Goal: Contribute content: Add original content to the website for others to see

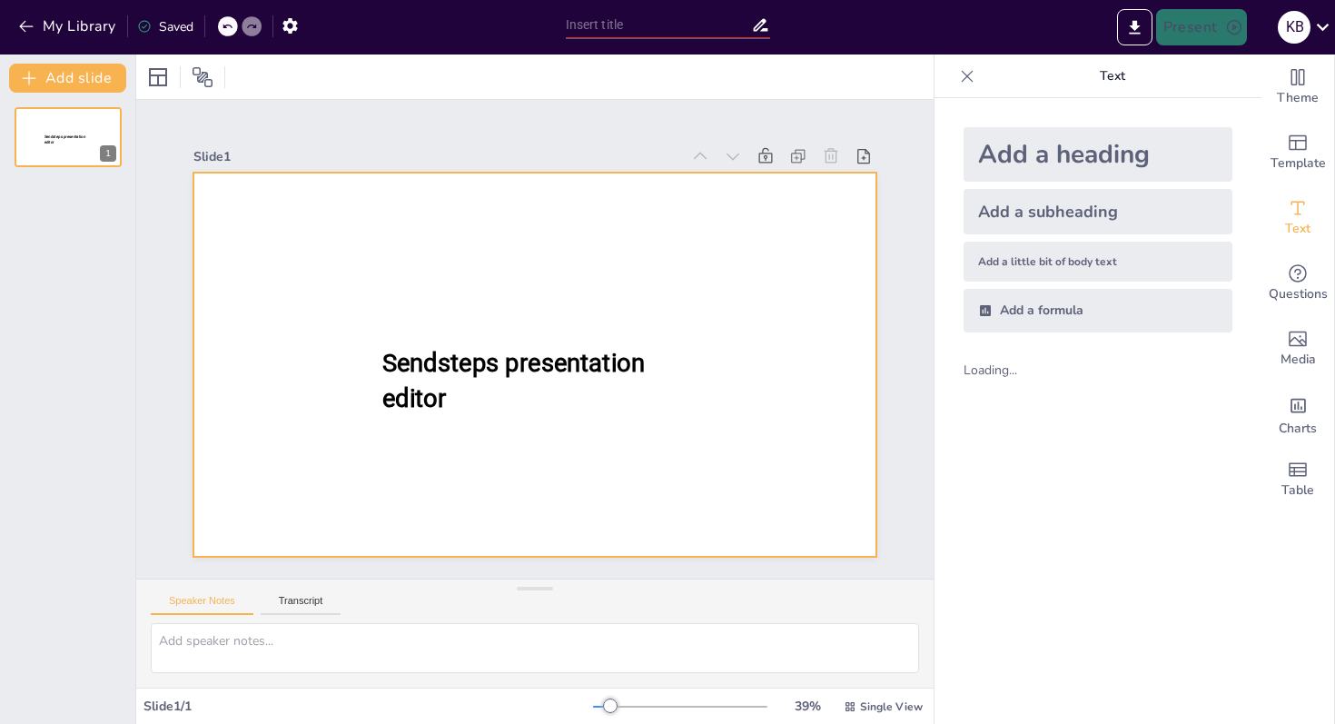
type input "New Sendsteps"
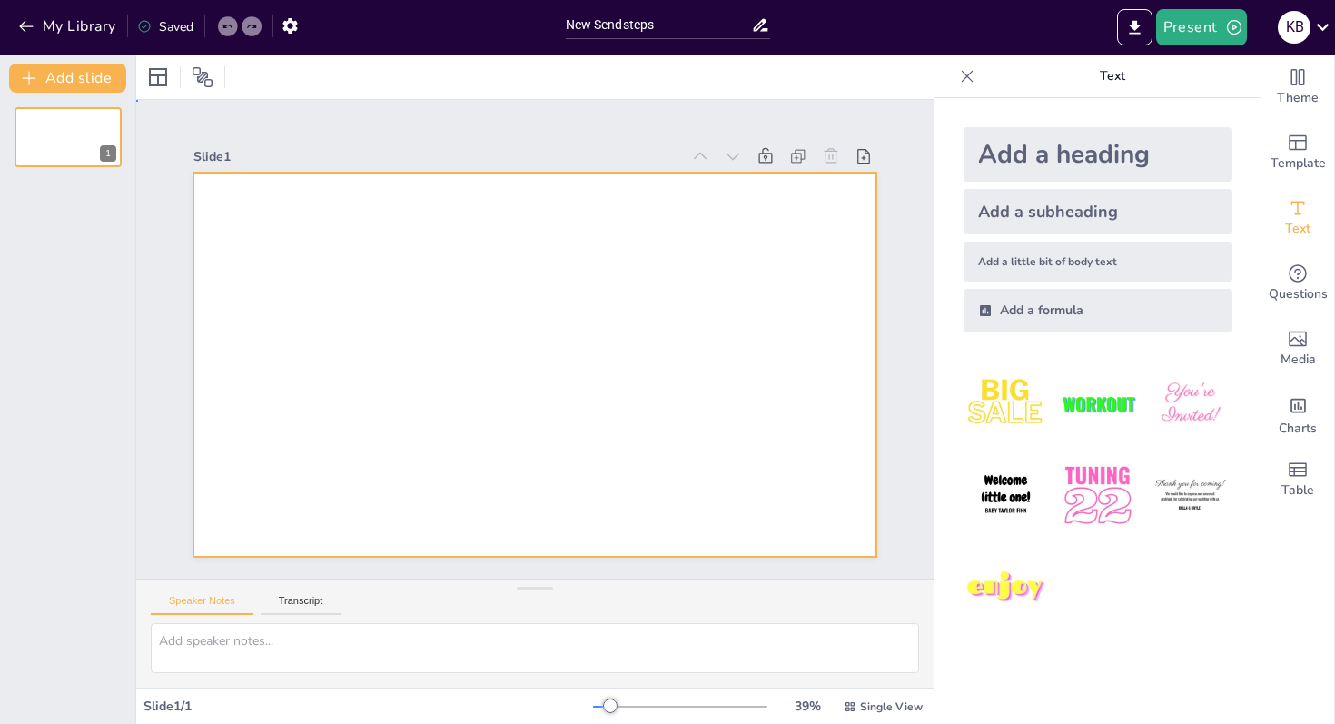
click at [436, 417] on div at bounding box center [535, 365] width 683 height 384
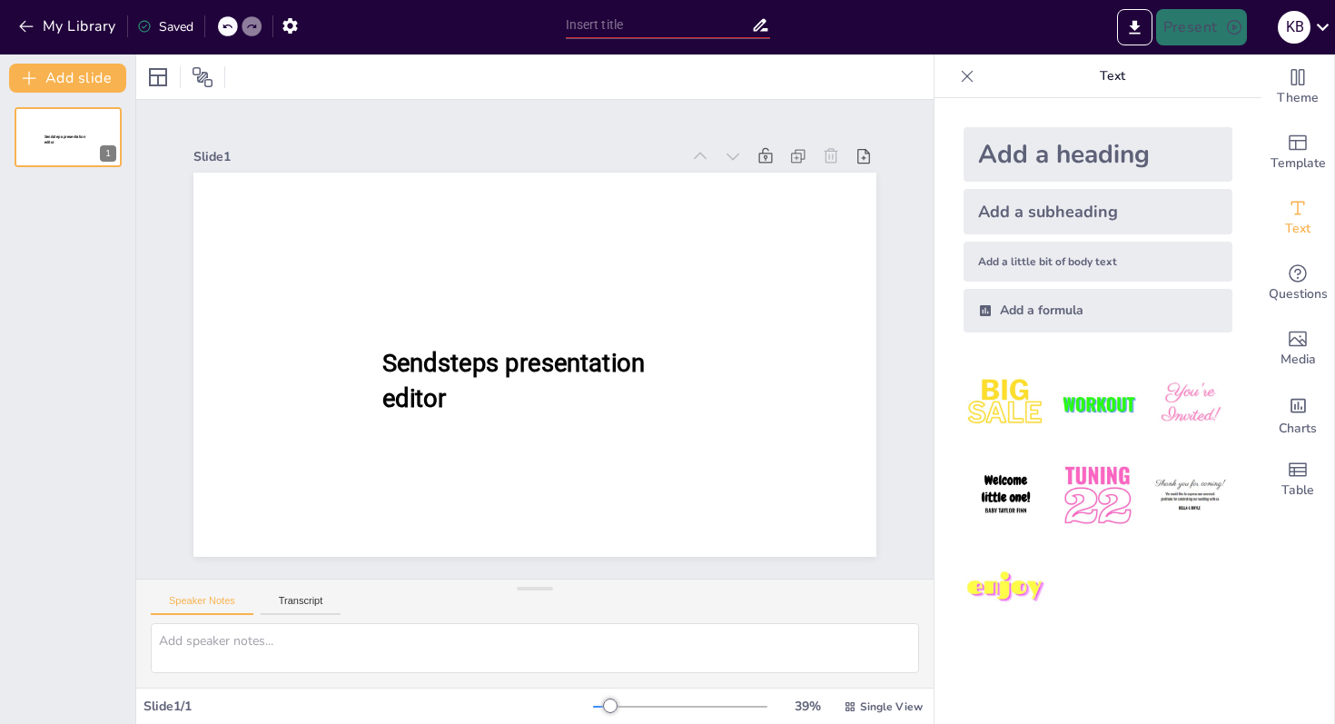
type input "New Sendsteps"
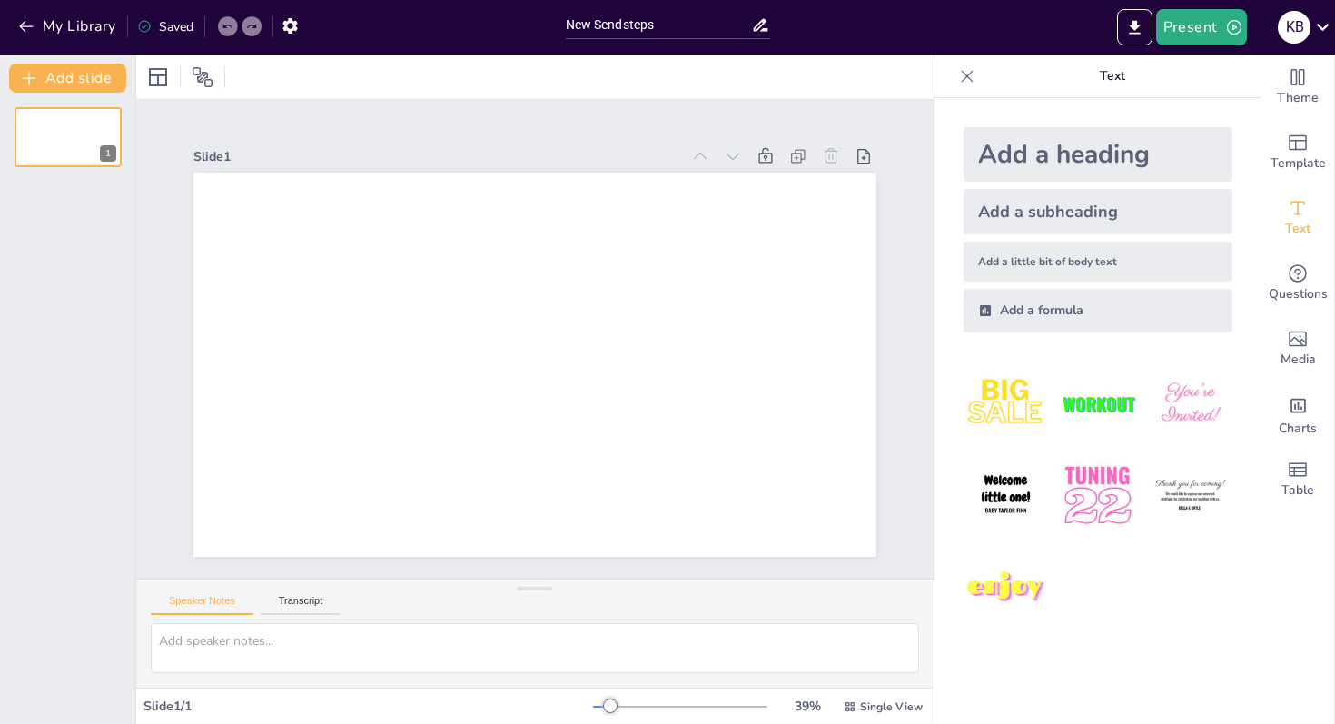
click at [1018, 165] on div "Add a heading" at bounding box center [1098, 154] width 269 height 55
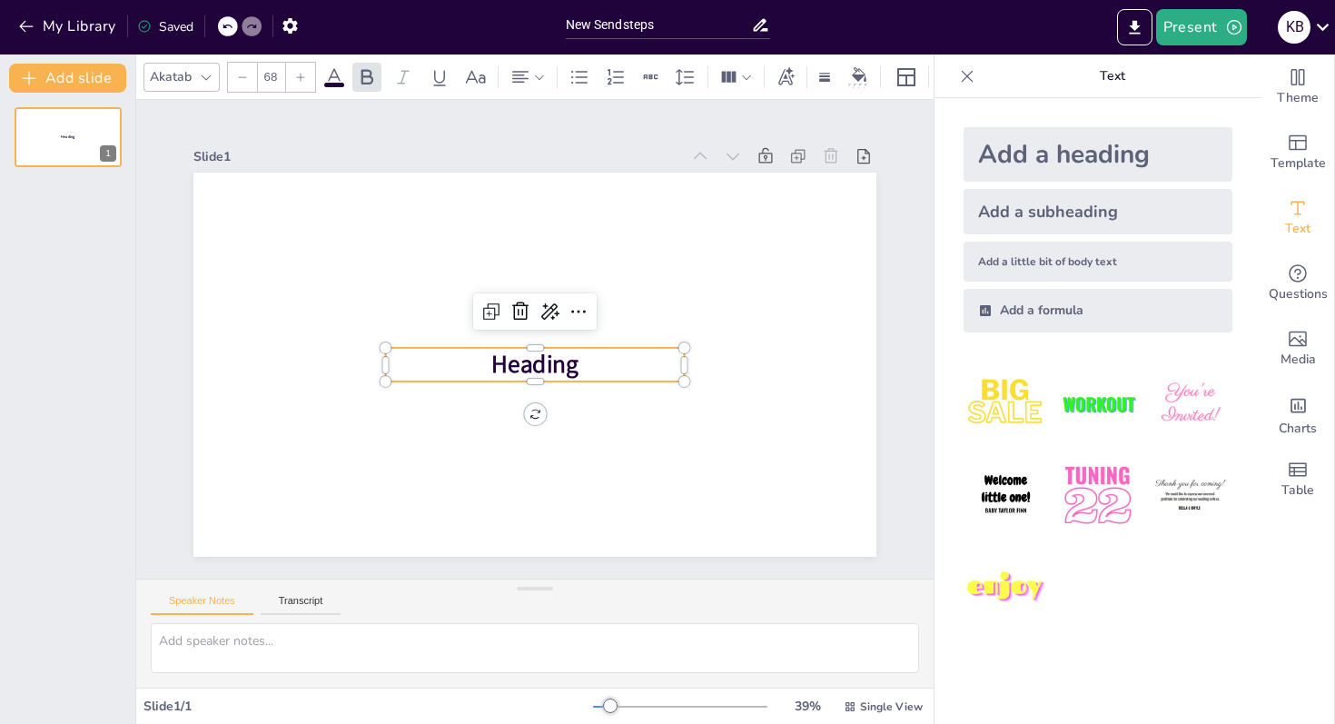
click at [647, 363] on p "Heading" at bounding box center [535, 365] width 299 height 34
click at [508, 359] on span "Heading" at bounding box center [534, 364] width 87 height 33
click at [546, 363] on span "Heading" at bounding box center [534, 364] width 87 height 33
click at [486, 357] on p "Heading" at bounding box center [535, 365] width 299 height 34
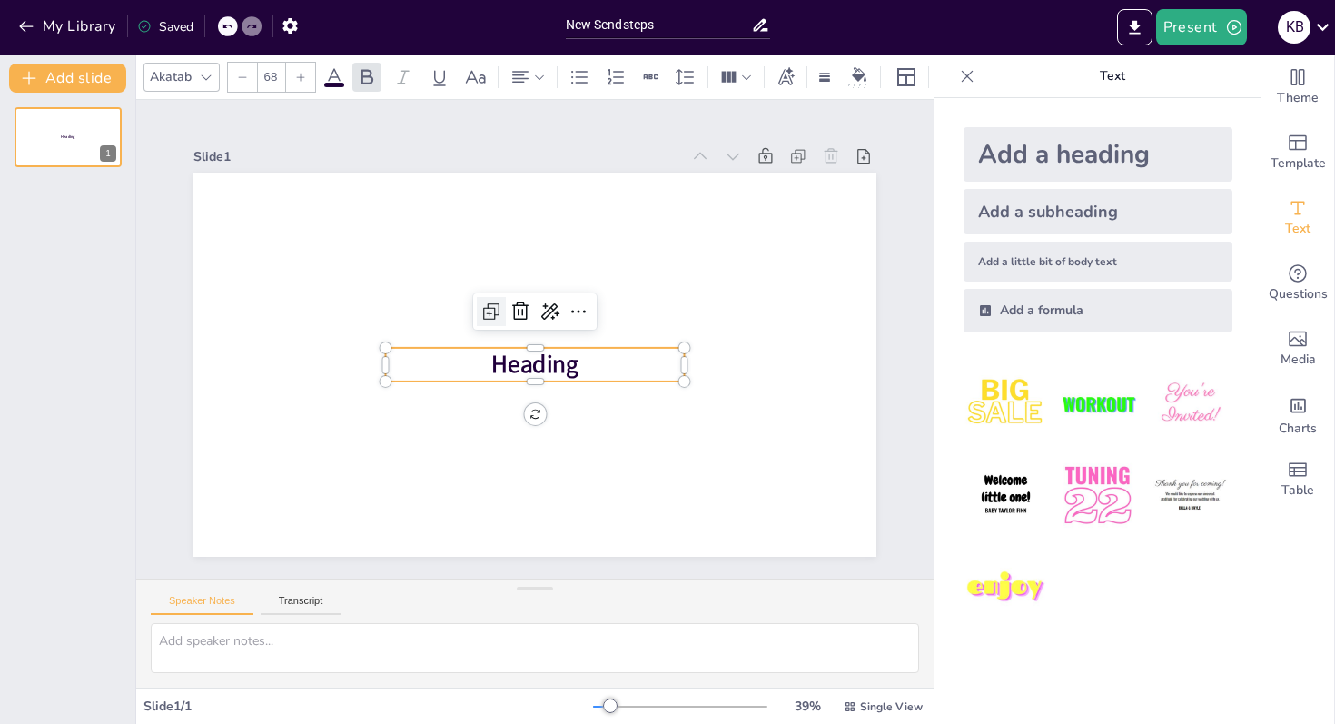
click at [486, 317] on icon at bounding box center [492, 312] width 22 height 22
type input "68"
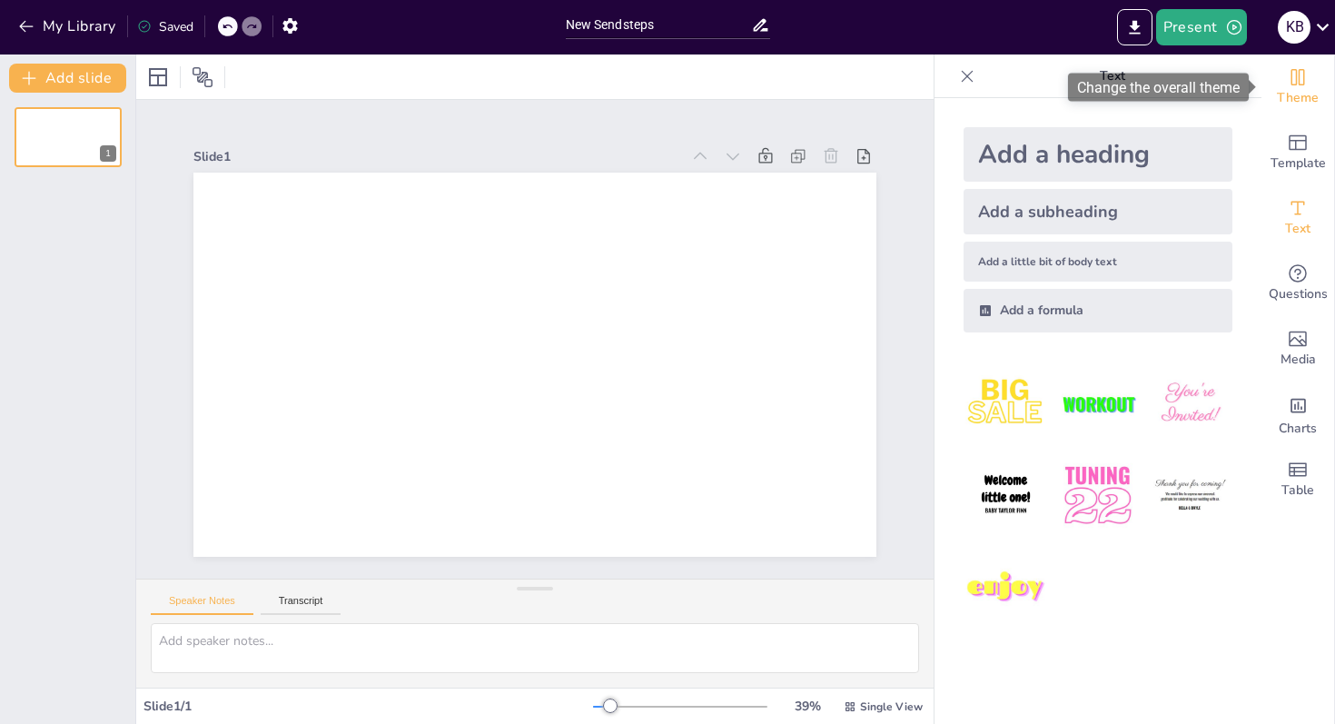
click at [1305, 86] on icon "Change the overall theme" at bounding box center [1298, 77] width 22 height 22
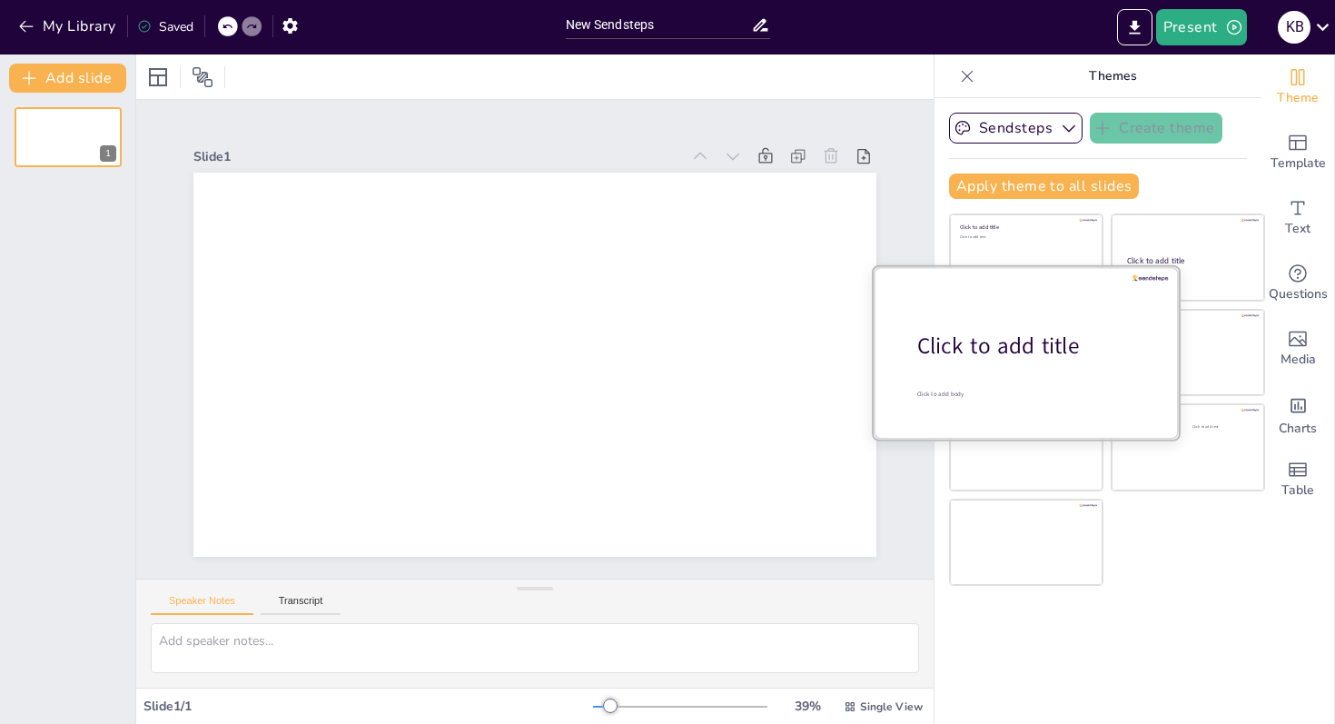
click at [1041, 343] on div "Click to add title" at bounding box center [1034, 346] width 232 height 31
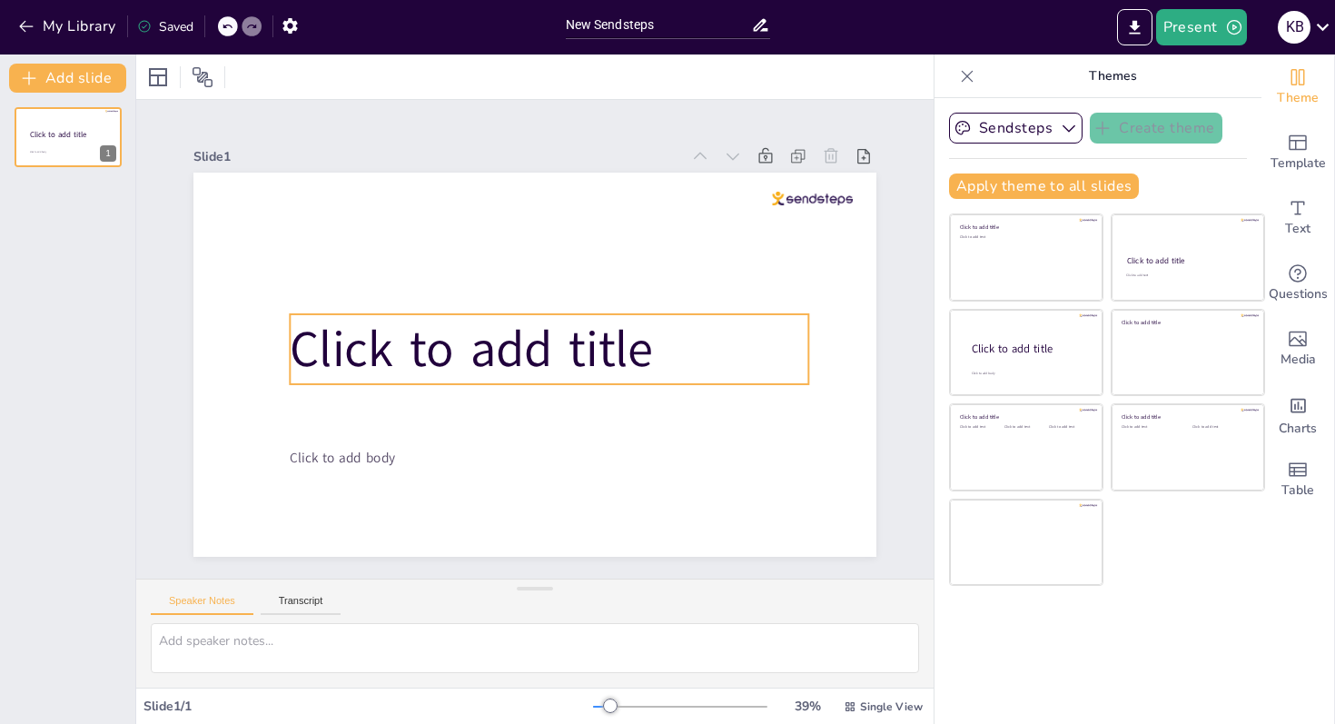
click at [600, 363] on span "Click to add title" at bounding box center [471, 349] width 363 height 68
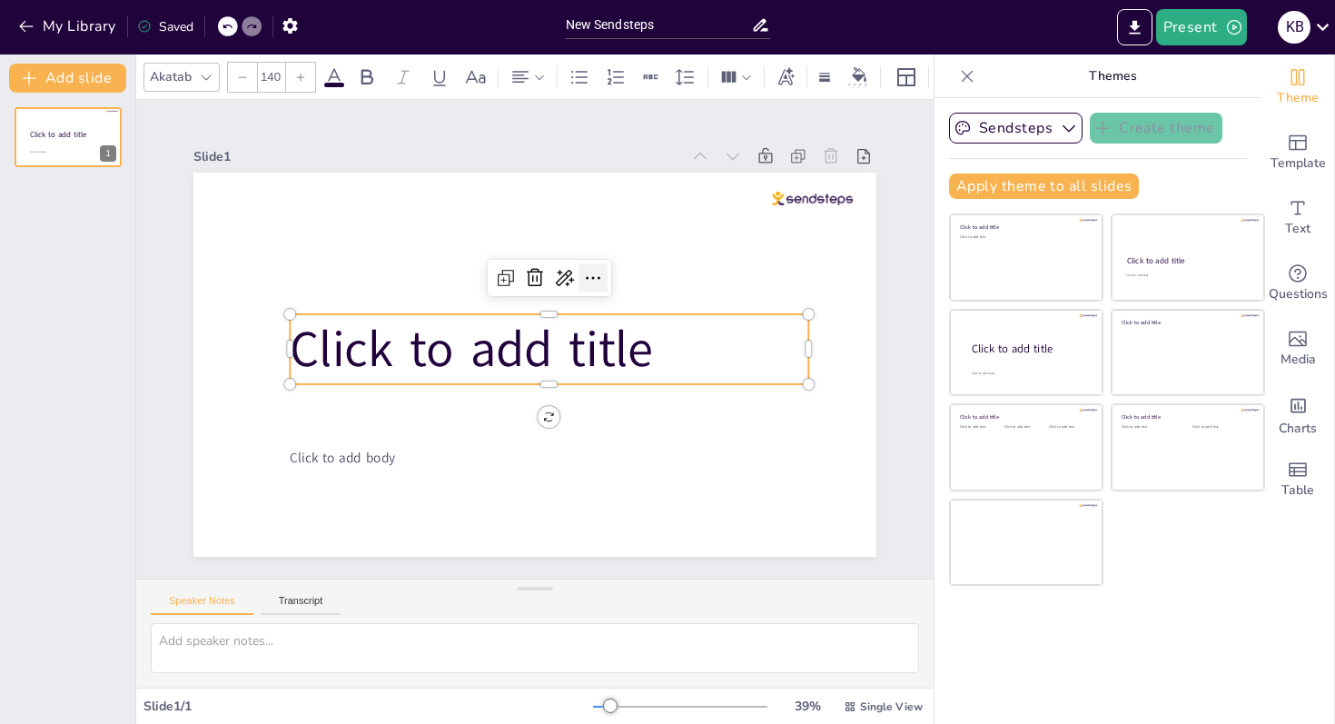
click at [591, 281] on icon at bounding box center [593, 278] width 22 height 22
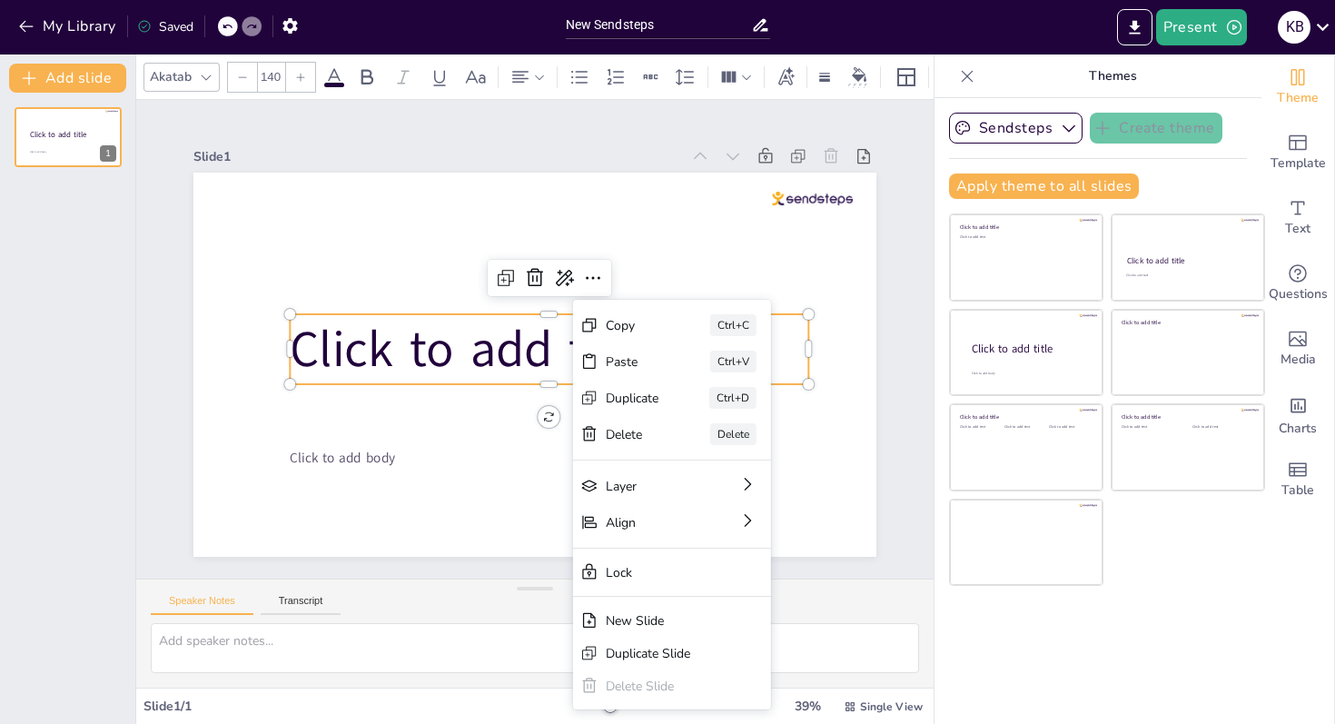
click at [447, 325] on span "Click to add title" at bounding box center [471, 349] width 363 height 68
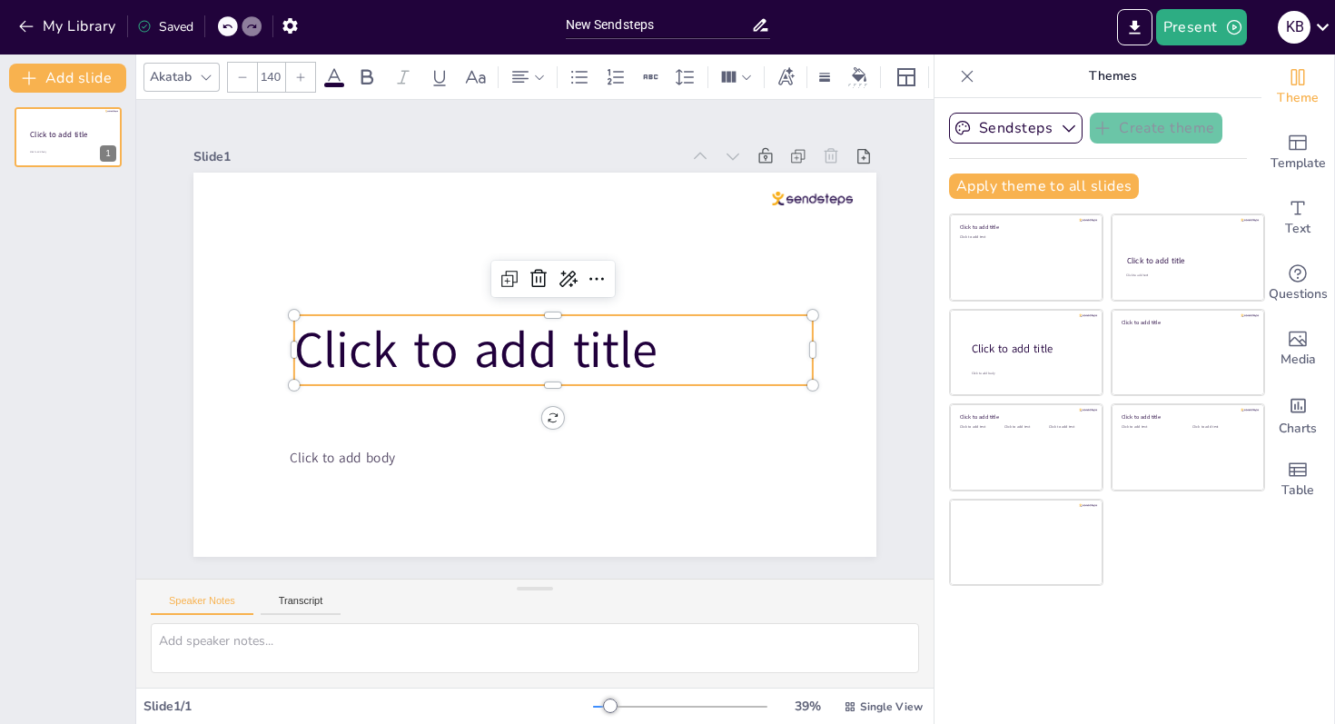
click at [467, 364] on span "Click to add title" at bounding box center [475, 350] width 363 height 68
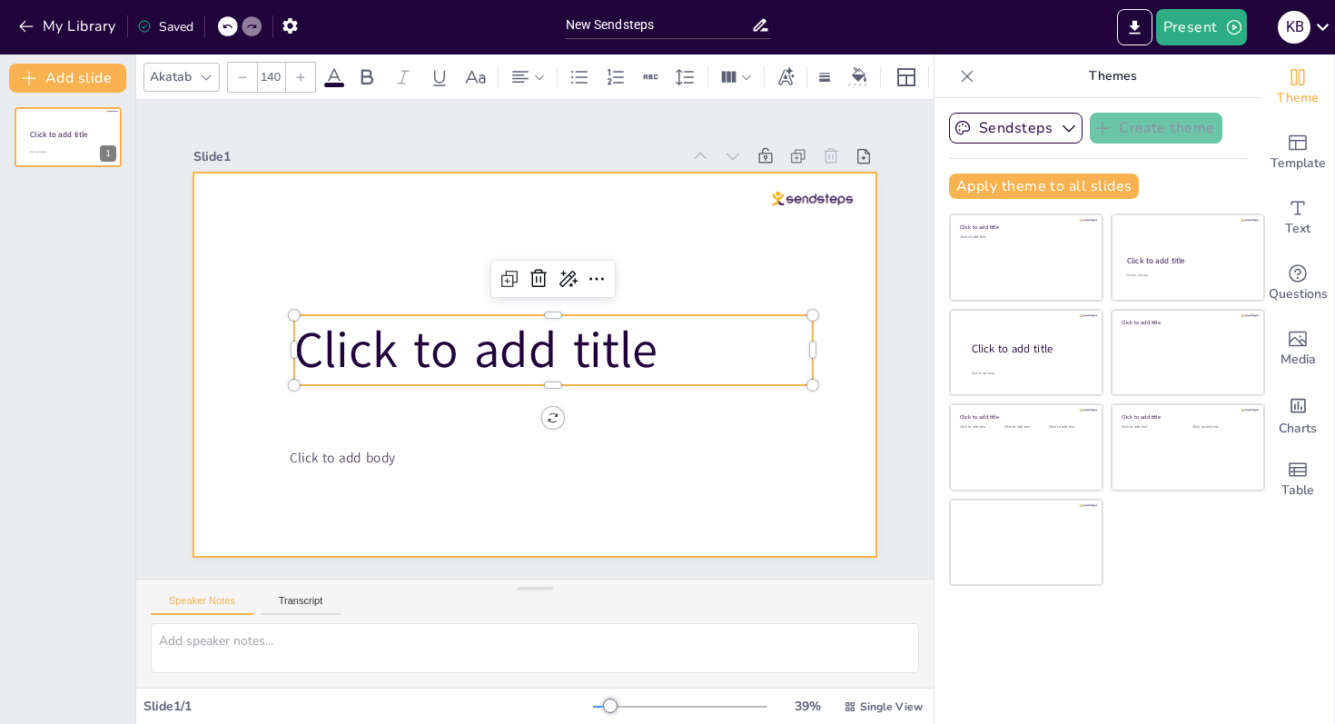
click at [449, 429] on div at bounding box center [535, 365] width 683 height 384
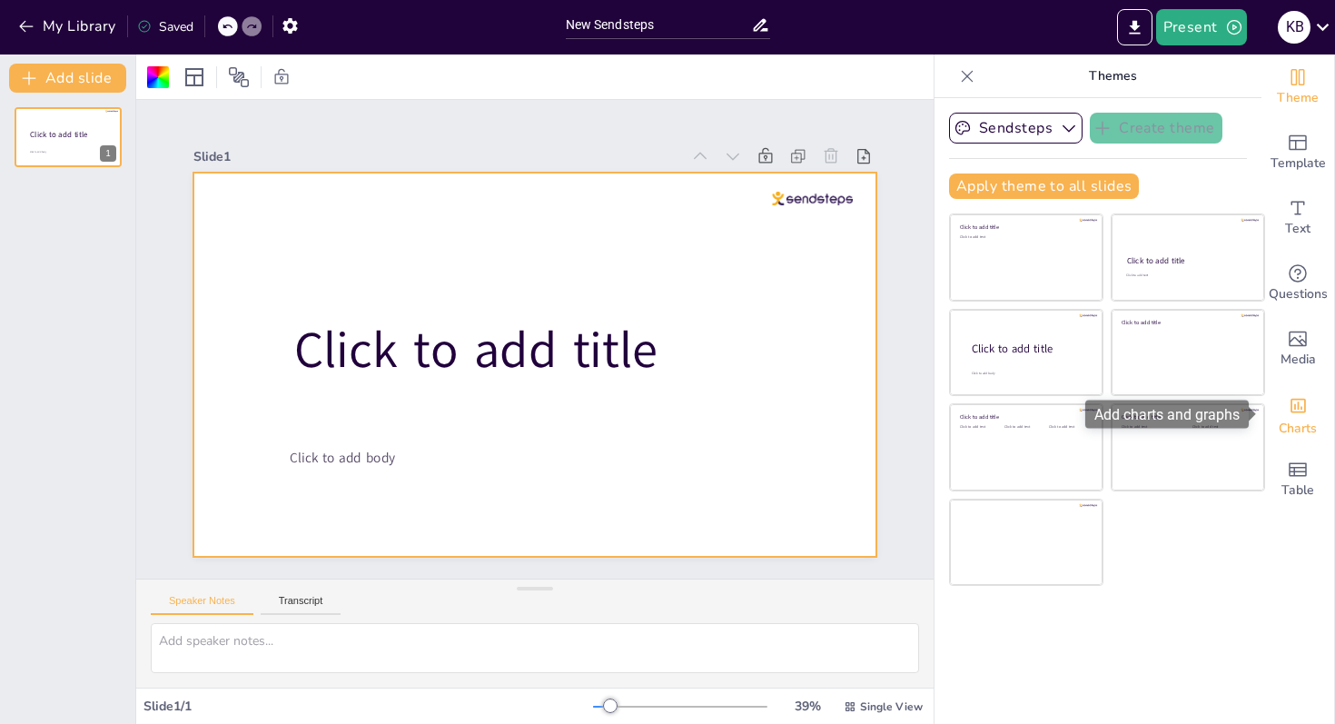
click at [1298, 398] on icon "Add charts and graphs" at bounding box center [1298, 405] width 19 height 19
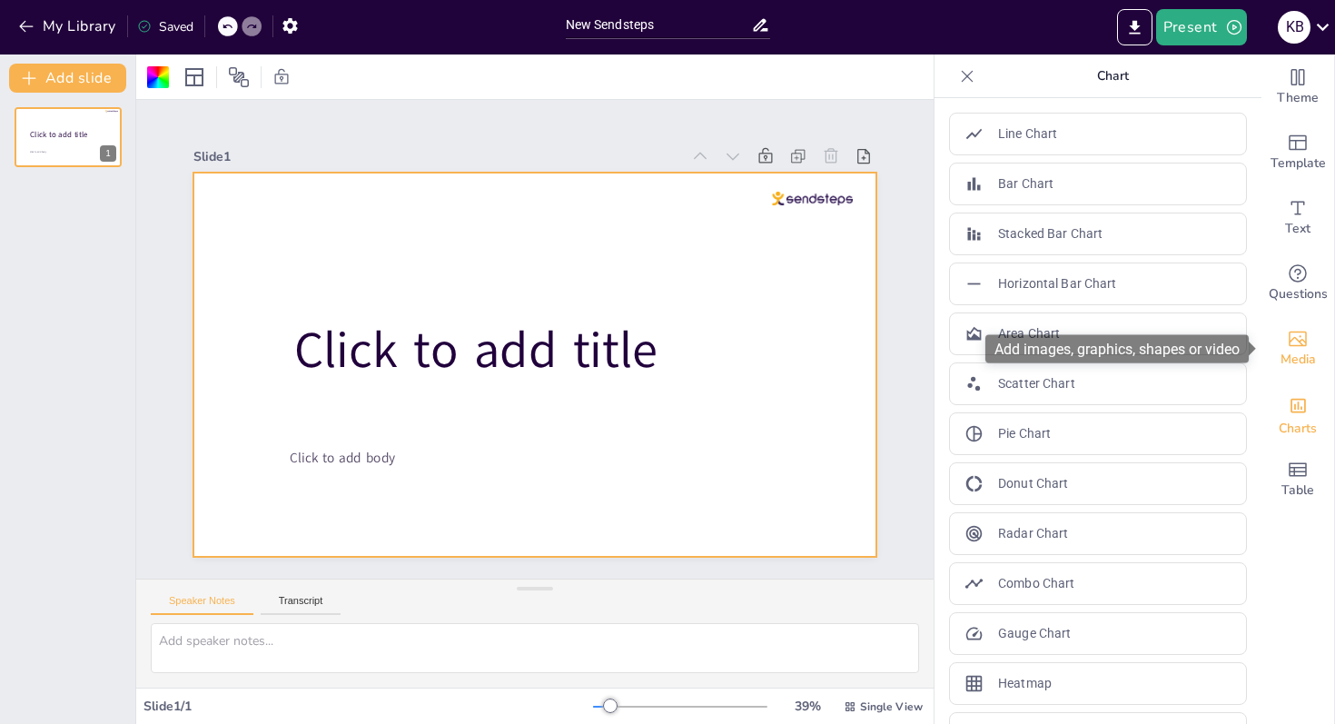
click at [1297, 352] on span "Media" at bounding box center [1298, 360] width 35 height 20
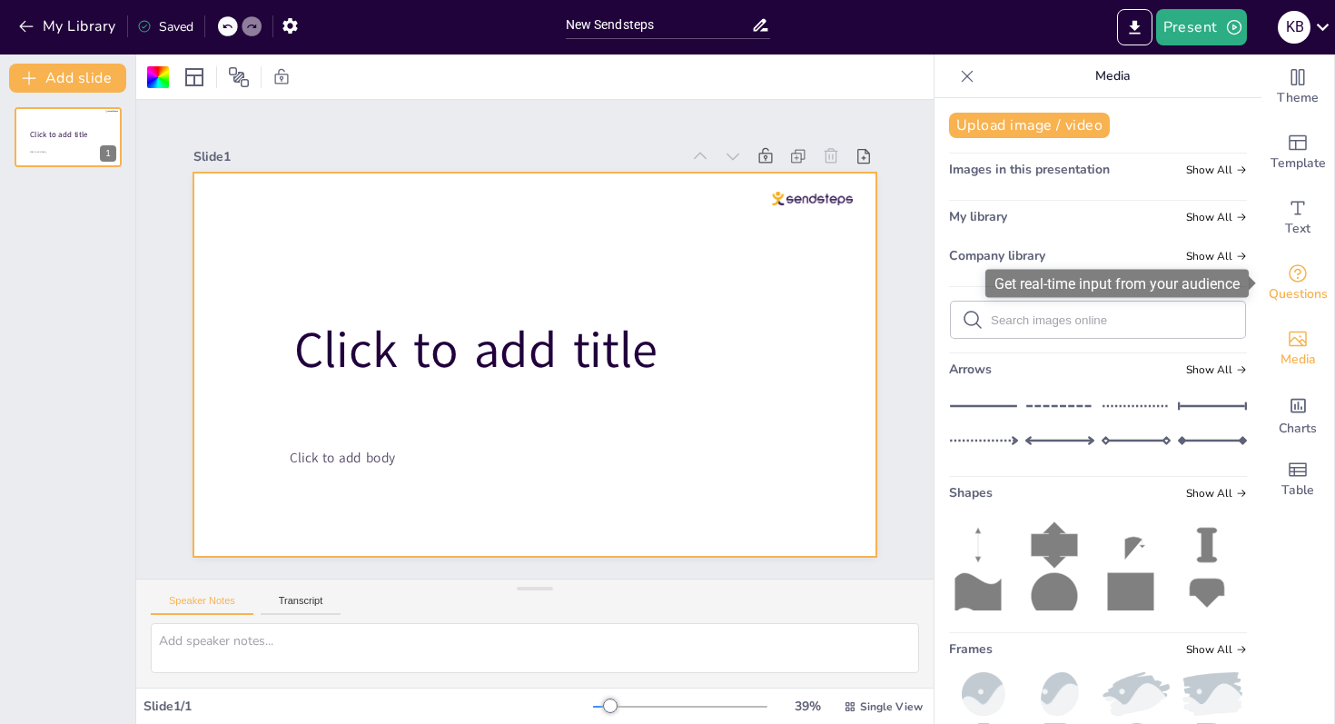
click at [1300, 277] on icon "Get real-time input from your audience" at bounding box center [1298, 274] width 22 height 22
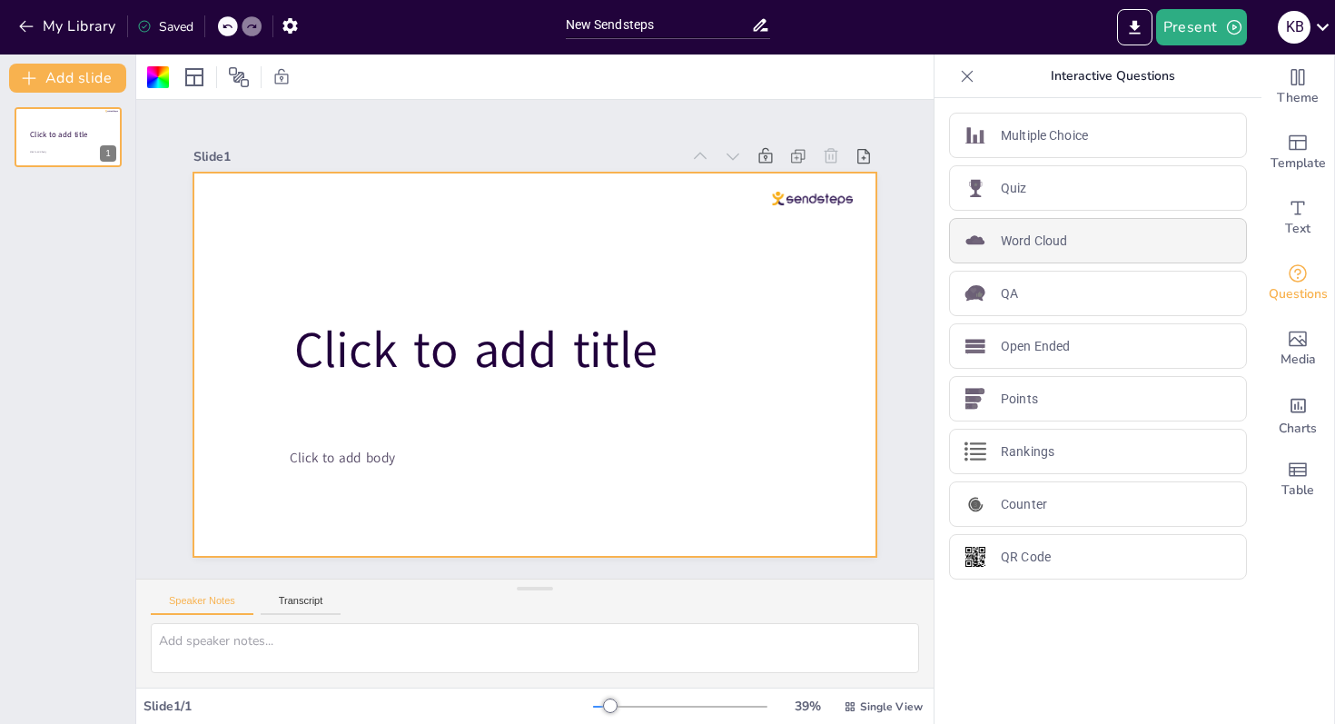
click at [1046, 242] on p "Word Cloud" at bounding box center [1034, 241] width 66 height 19
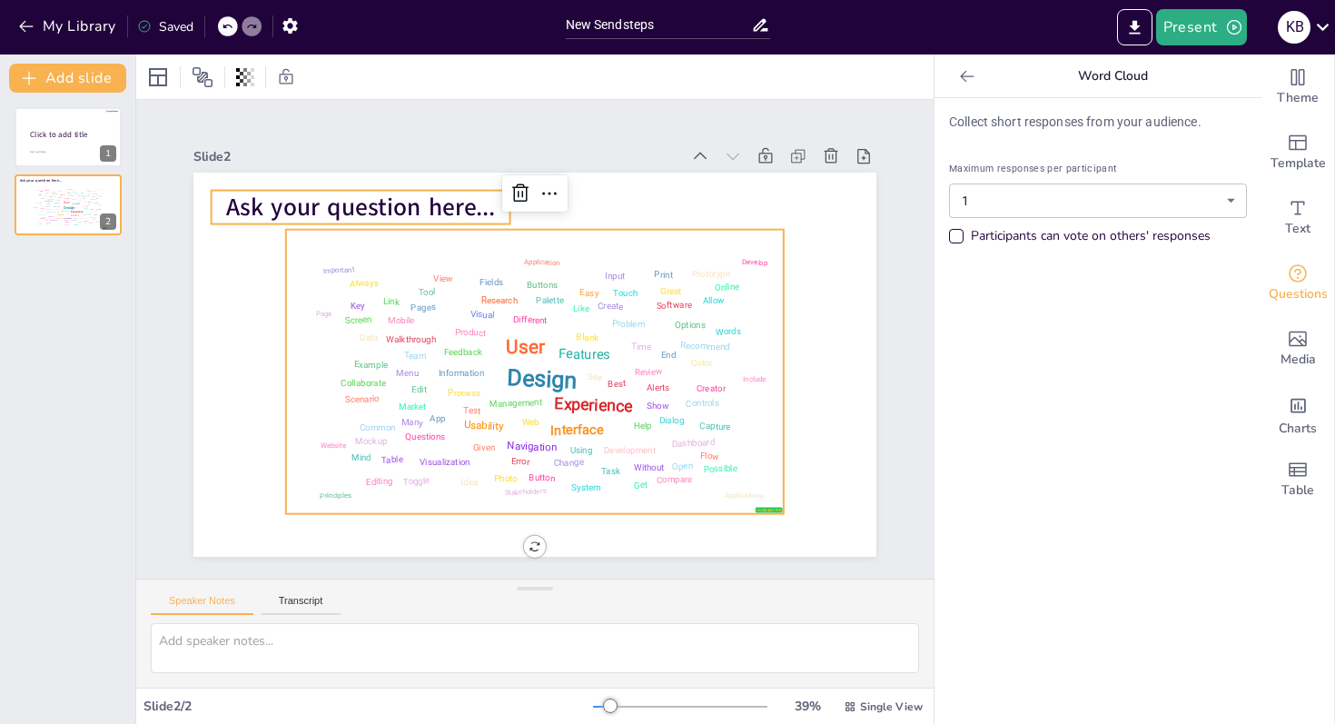
click at [466, 207] on span "Ask your question here..." at bounding box center [361, 207] width 270 height 33
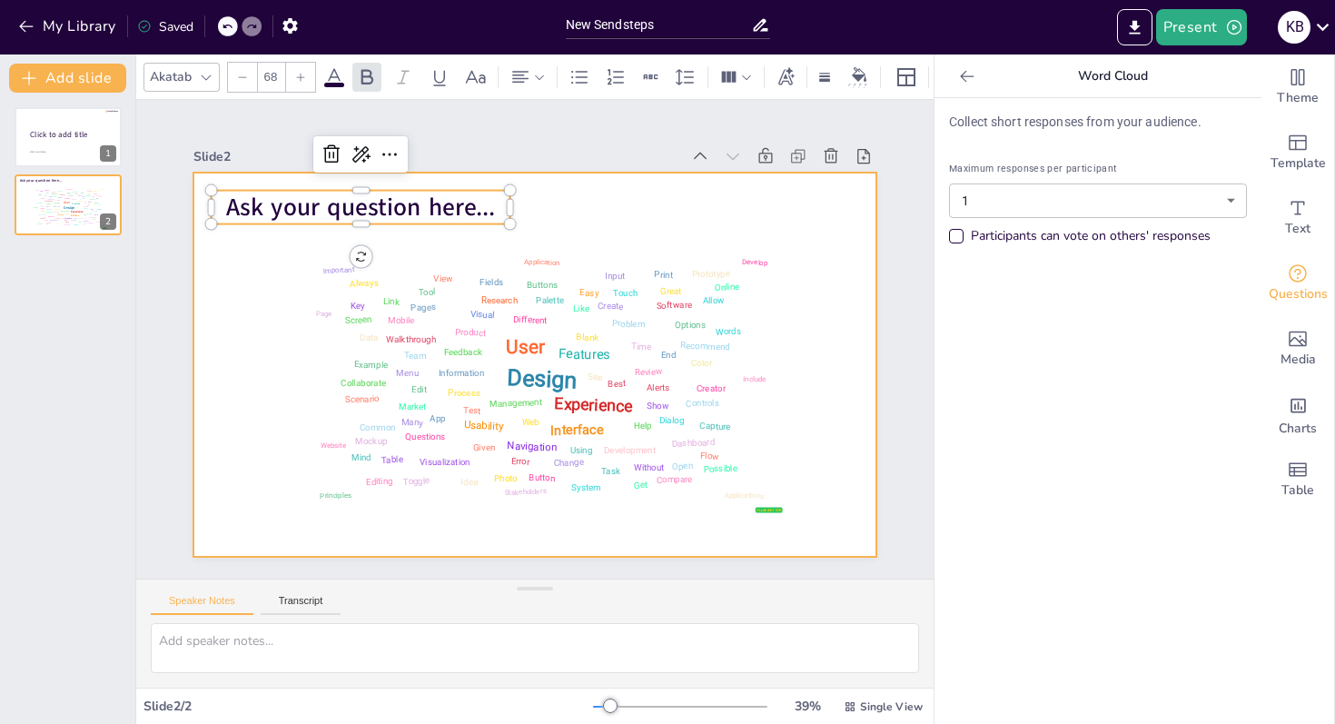
click at [541, 213] on div at bounding box center [535, 365] width 683 height 384
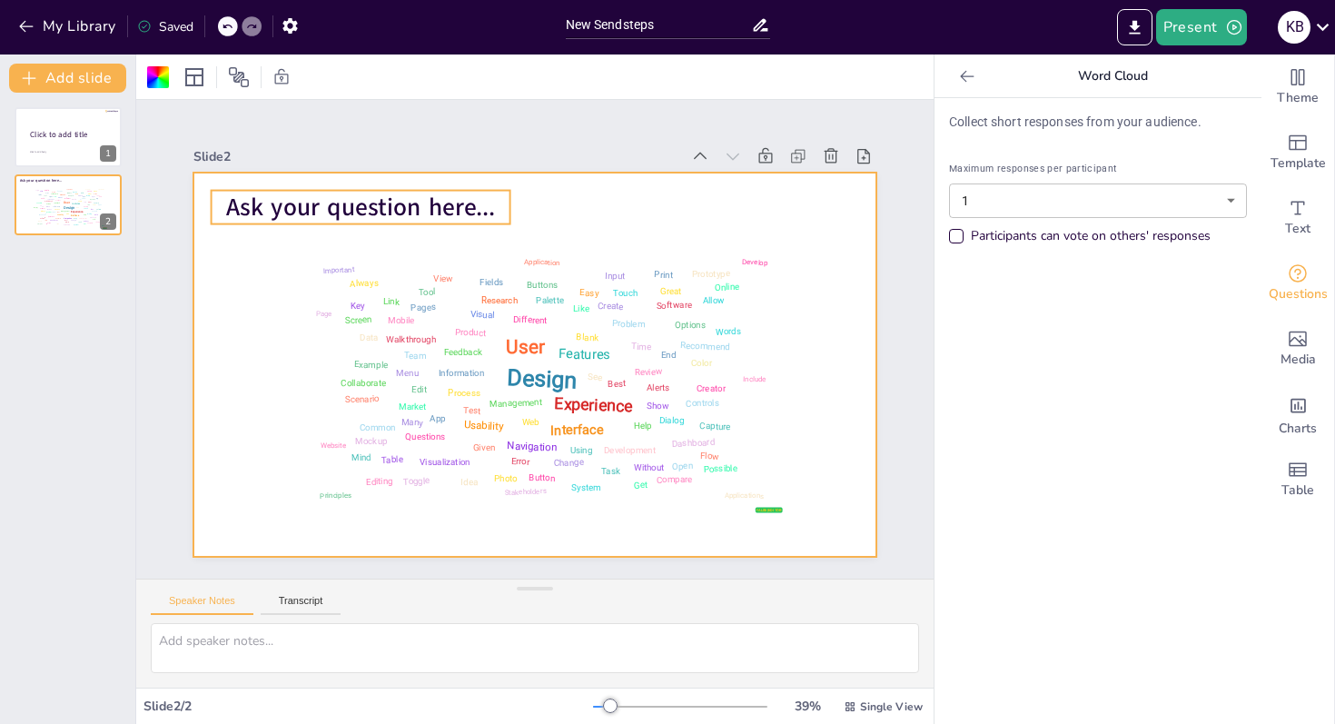
click at [465, 208] on span "Ask your question here..." at bounding box center [361, 207] width 270 height 33
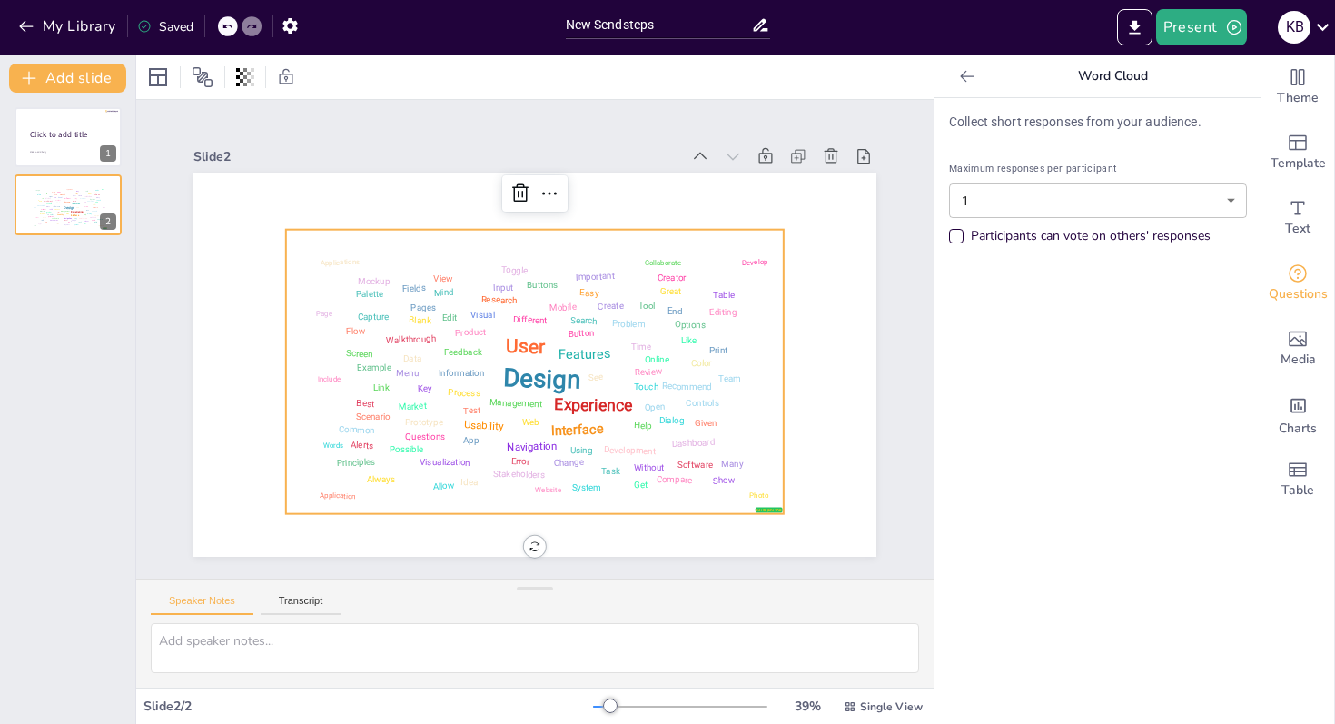
click at [534, 382] on div "Design" at bounding box center [542, 379] width 78 height 32
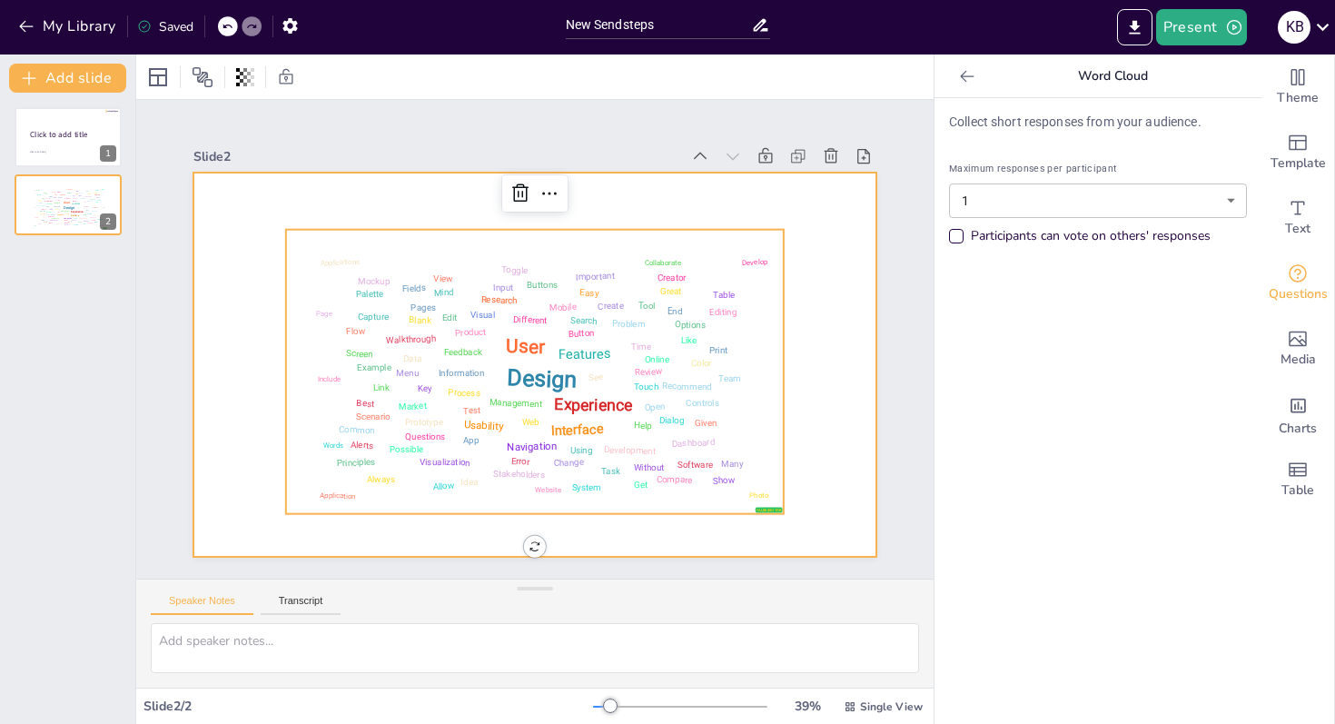
click at [676, 191] on div at bounding box center [535, 365] width 683 height 384
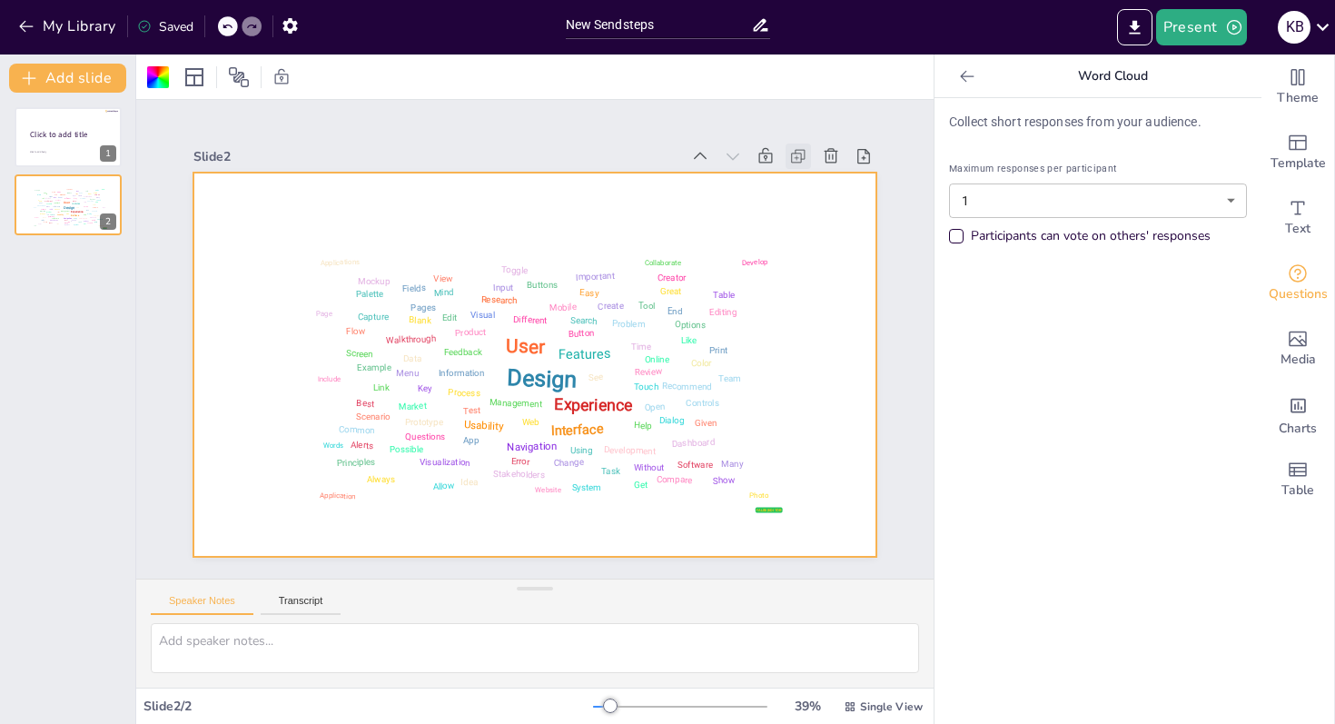
click at [795, 154] on icon at bounding box center [798, 156] width 18 height 18
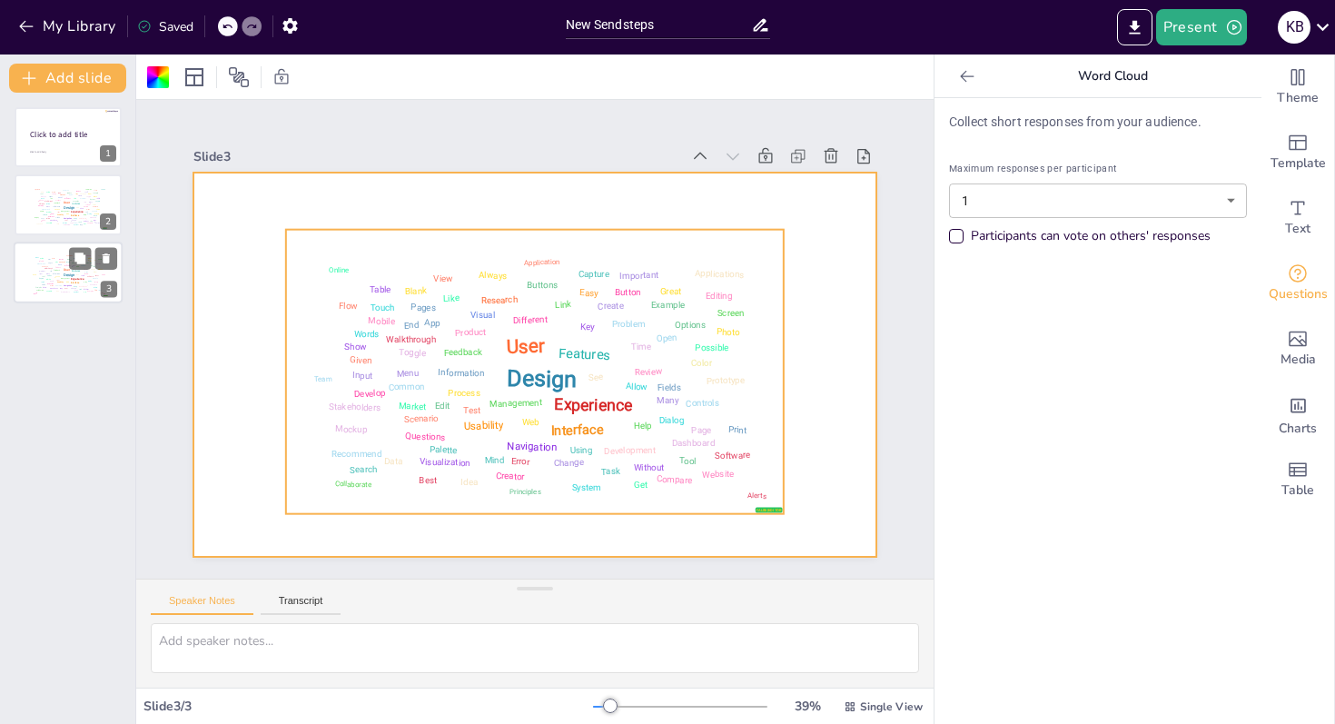
click at [63, 271] on div "Design User Experience Interface Features Navigation Usability Test Process Inf…" at bounding box center [67, 274] width 77 height 44
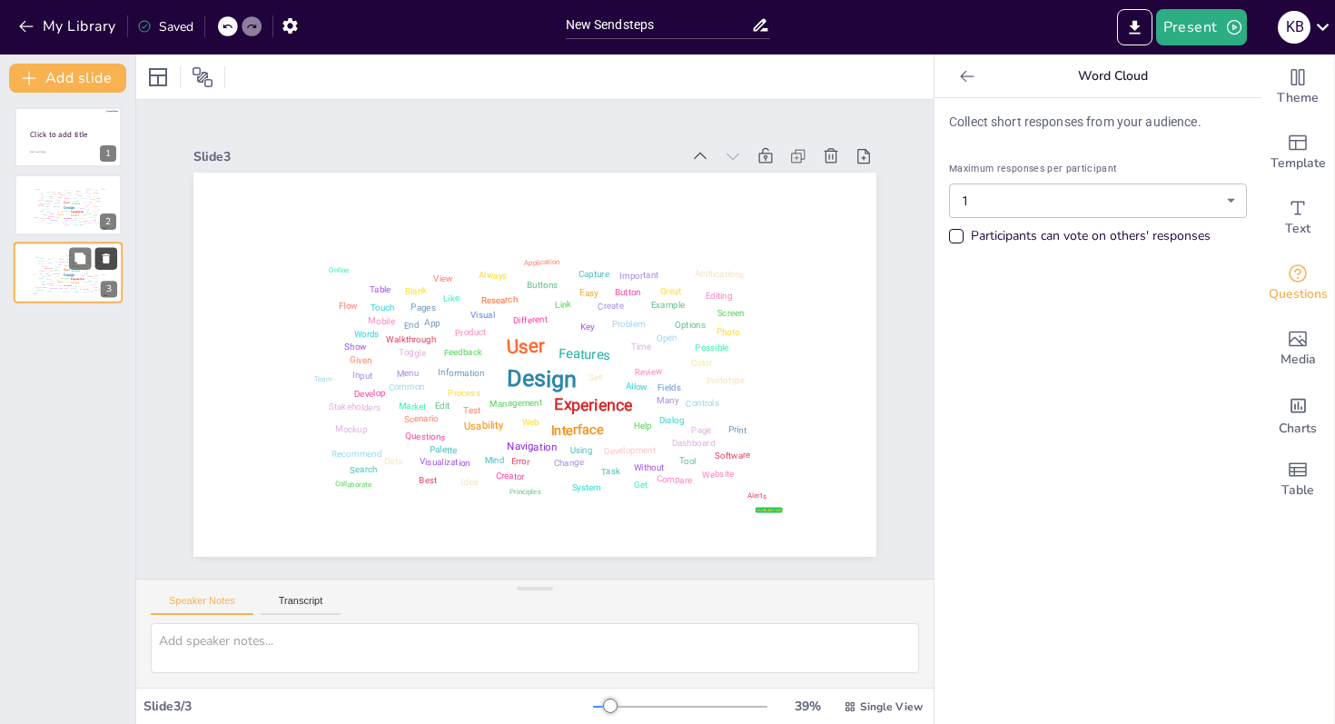
click at [110, 259] on icon at bounding box center [106, 258] width 13 height 13
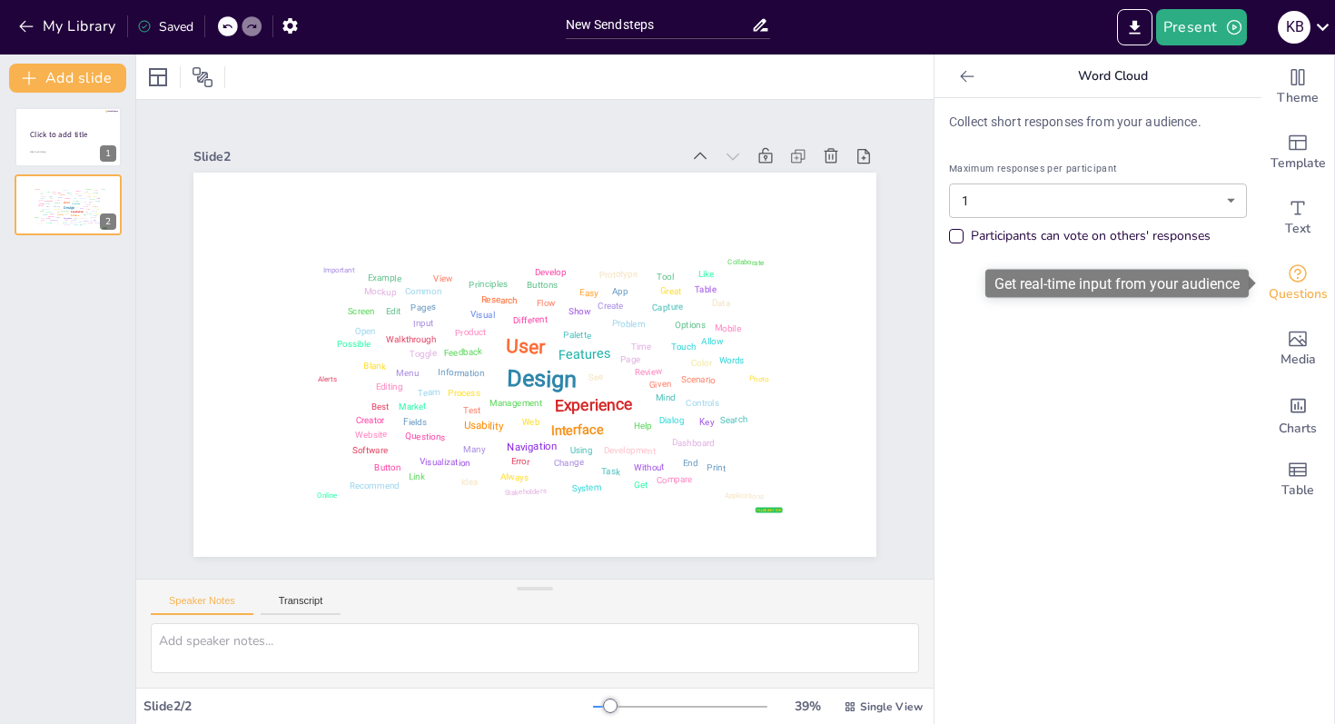
click at [1303, 277] on icon "Get real-time input from your audience" at bounding box center [1298, 274] width 22 height 22
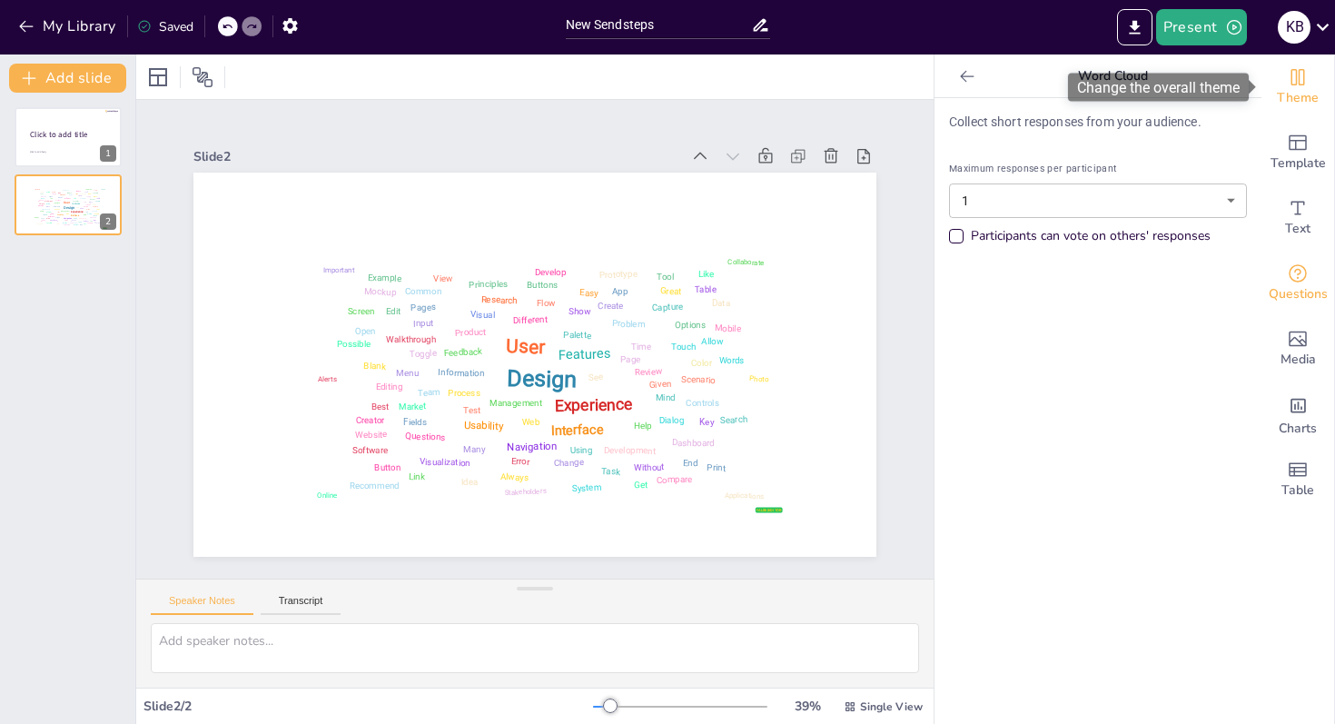
click at [1297, 78] on icon "Change the overall theme" at bounding box center [1299, 77] width 14 height 16
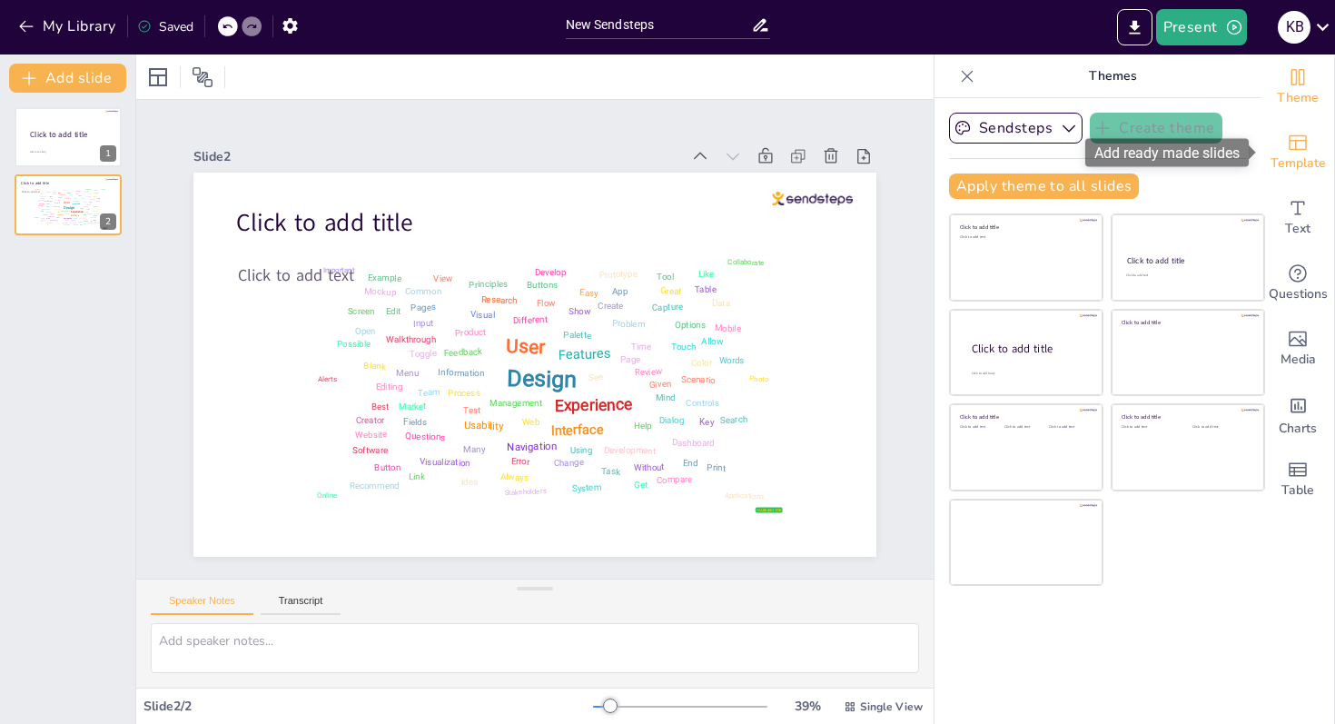
click at [1301, 141] on icon "Add ready made slides" at bounding box center [1298, 143] width 22 height 22
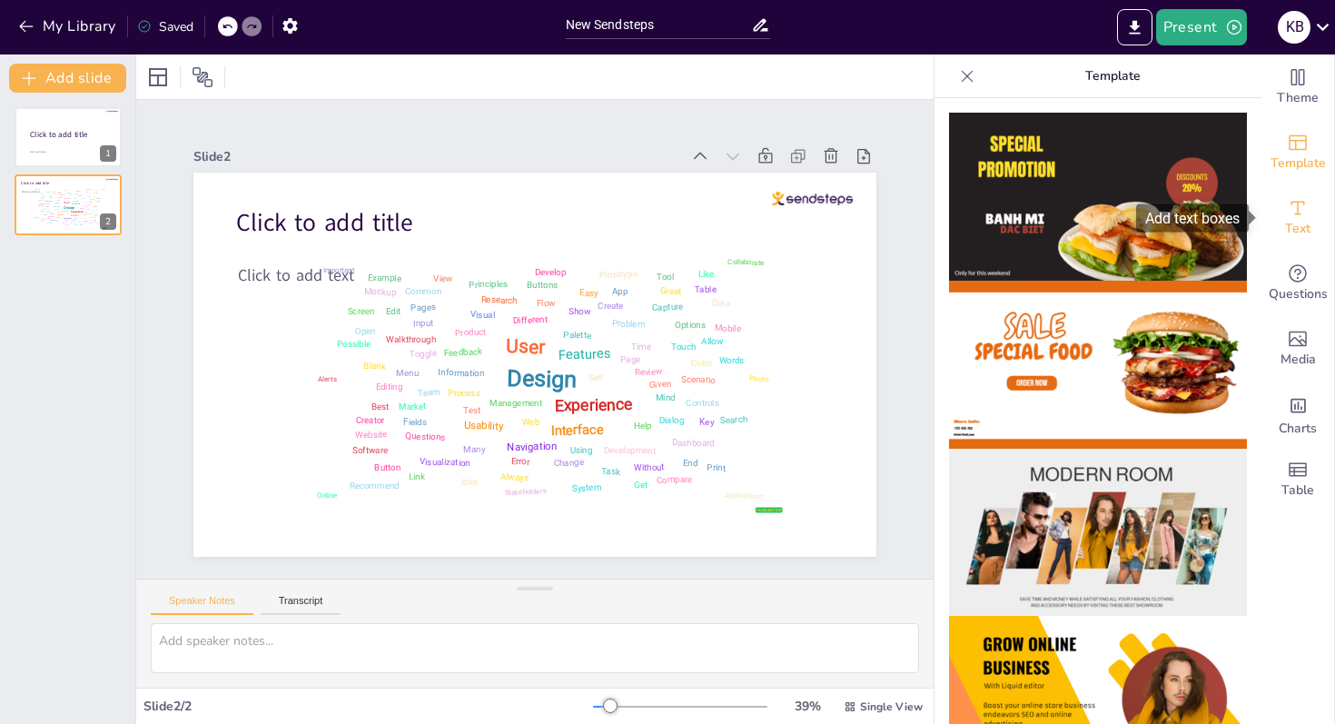
click at [1296, 231] on span "Text" at bounding box center [1298, 229] width 25 height 20
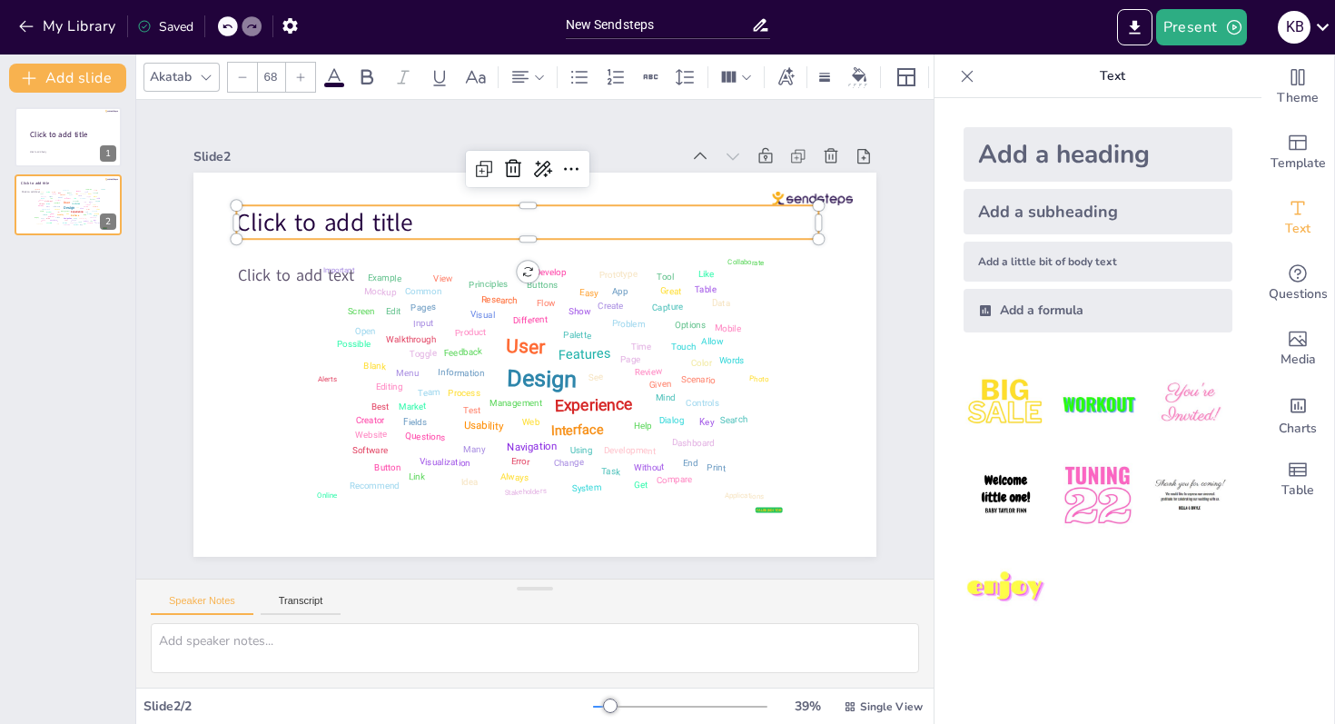
click at [401, 213] on span "Click to add title" at bounding box center [324, 222] width 177 height 33
click at [1072, 150] on div "Add a heading" at bounding box center [1098, 154] width 269 height 55
type input "68"
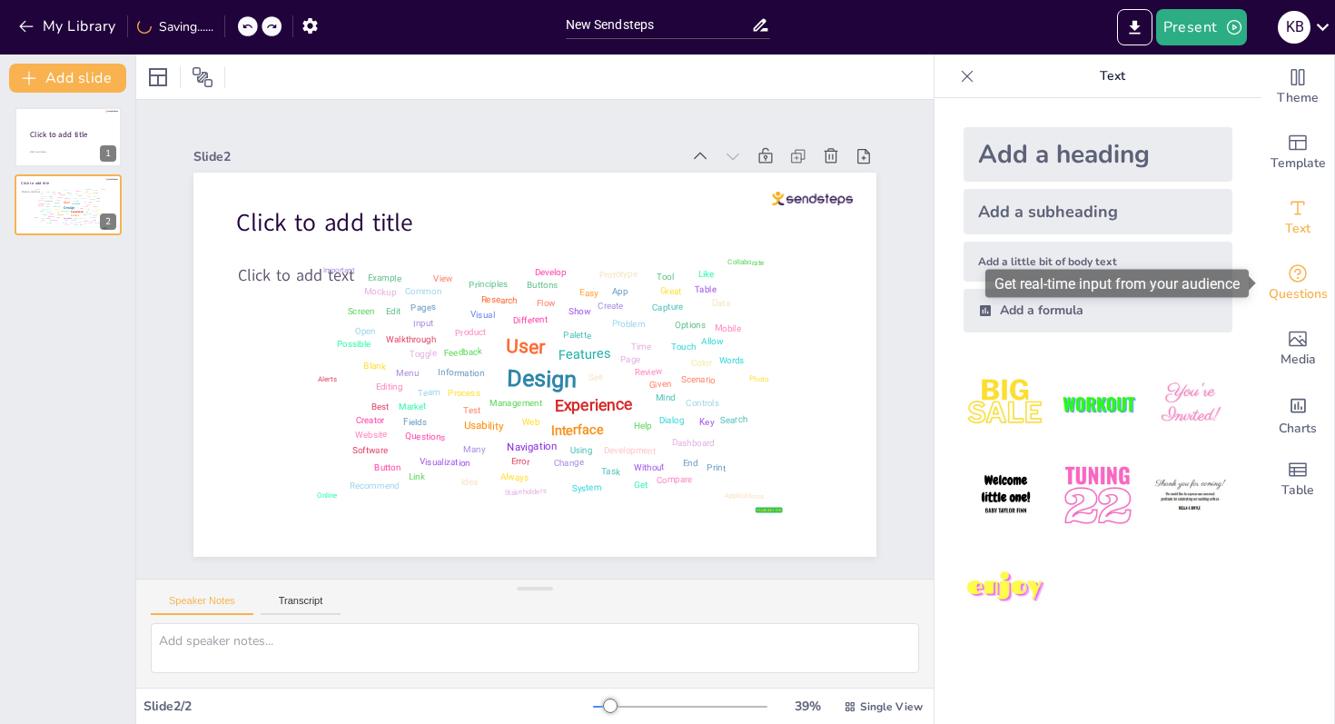
click at [1304, 275] on icon "Get real-time input from your audience" at bounding box center [1298, 274] width 22 height 22
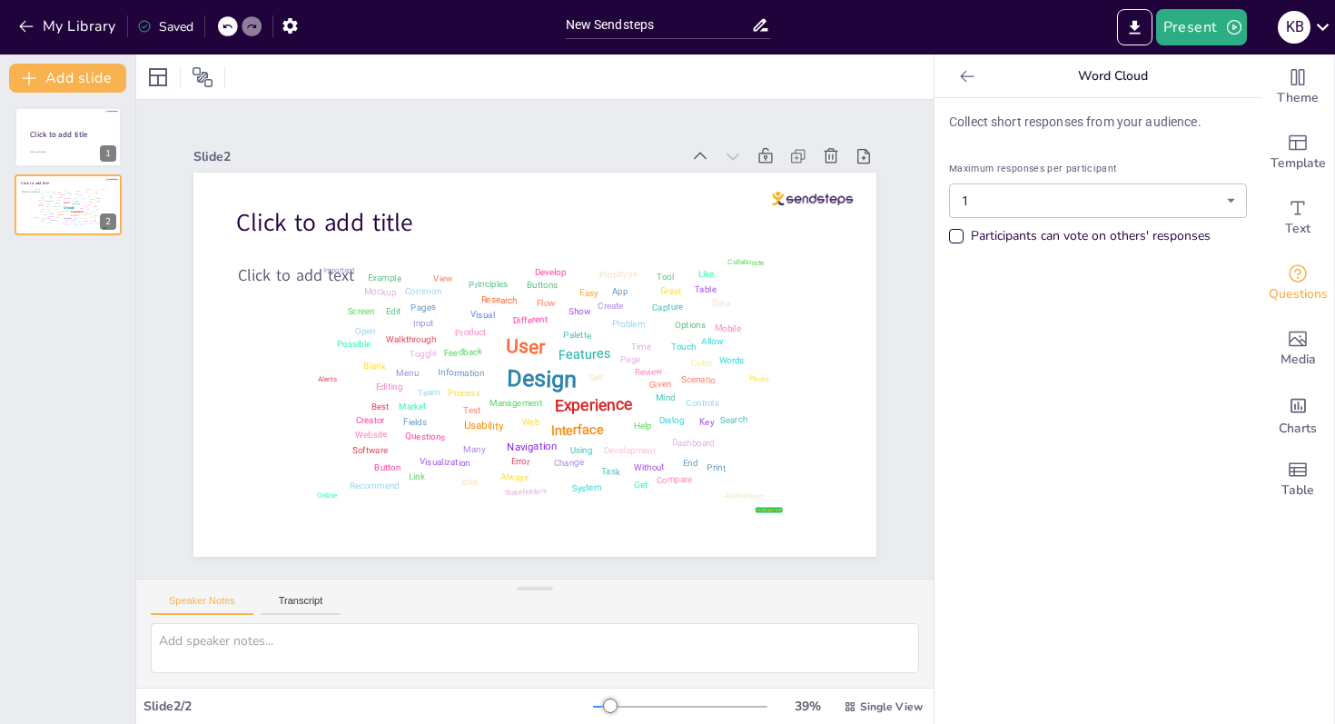
click at [1232, 204] on body "My Library Saved New Sendsteps Present K B Document fonts Akatab Recently used …" at bounding box center [667, 362] width 1335 height 724
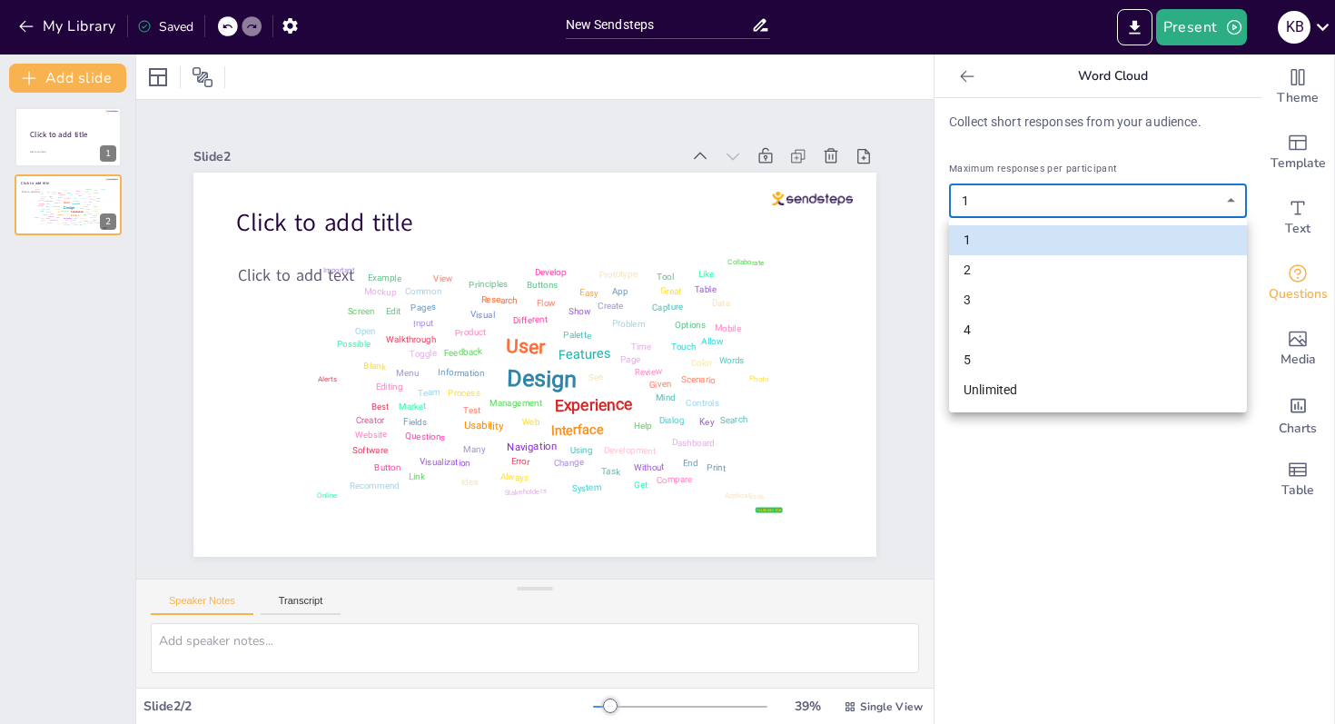
click at [1232, 204] on div at bounding box center [667, 362] width 1335 height 724
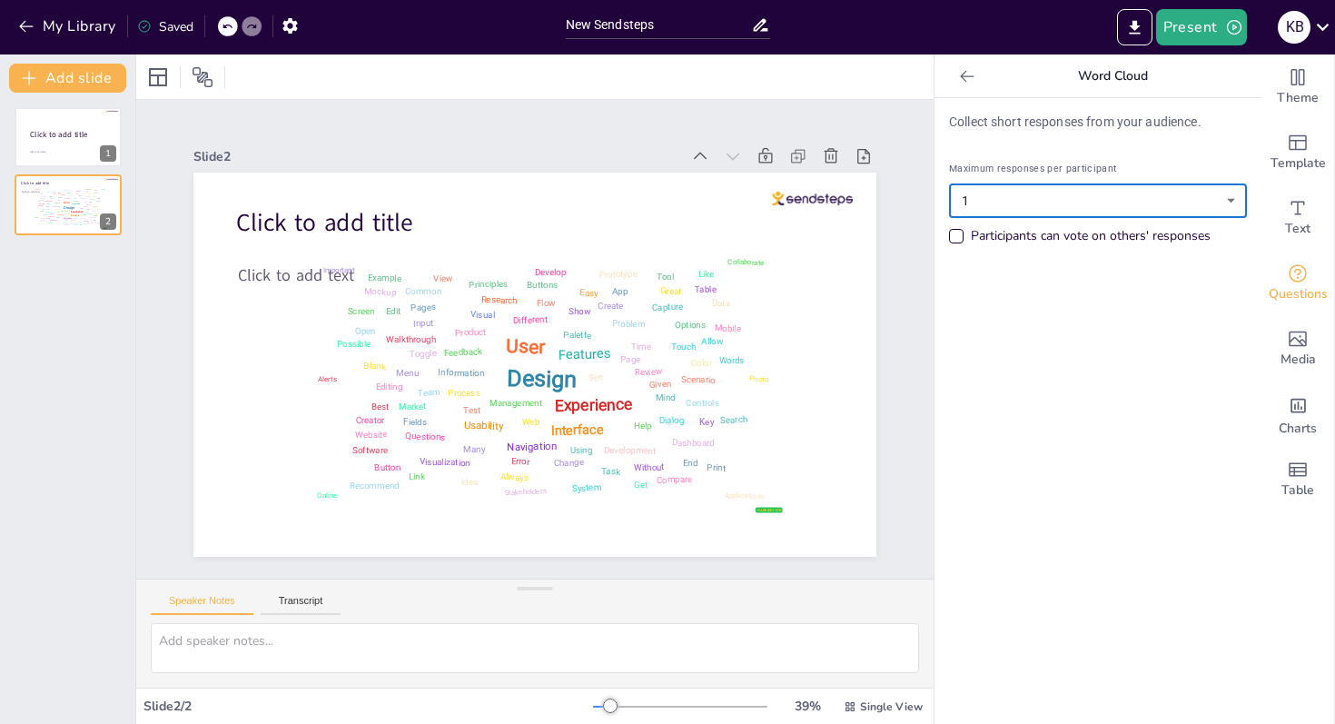
click at [1236, 204] on body "My Library Saved New Sendsteps Present K B Document fonts Akatab Recently used …" at bounding box center [667, 362] width 1335 height 724
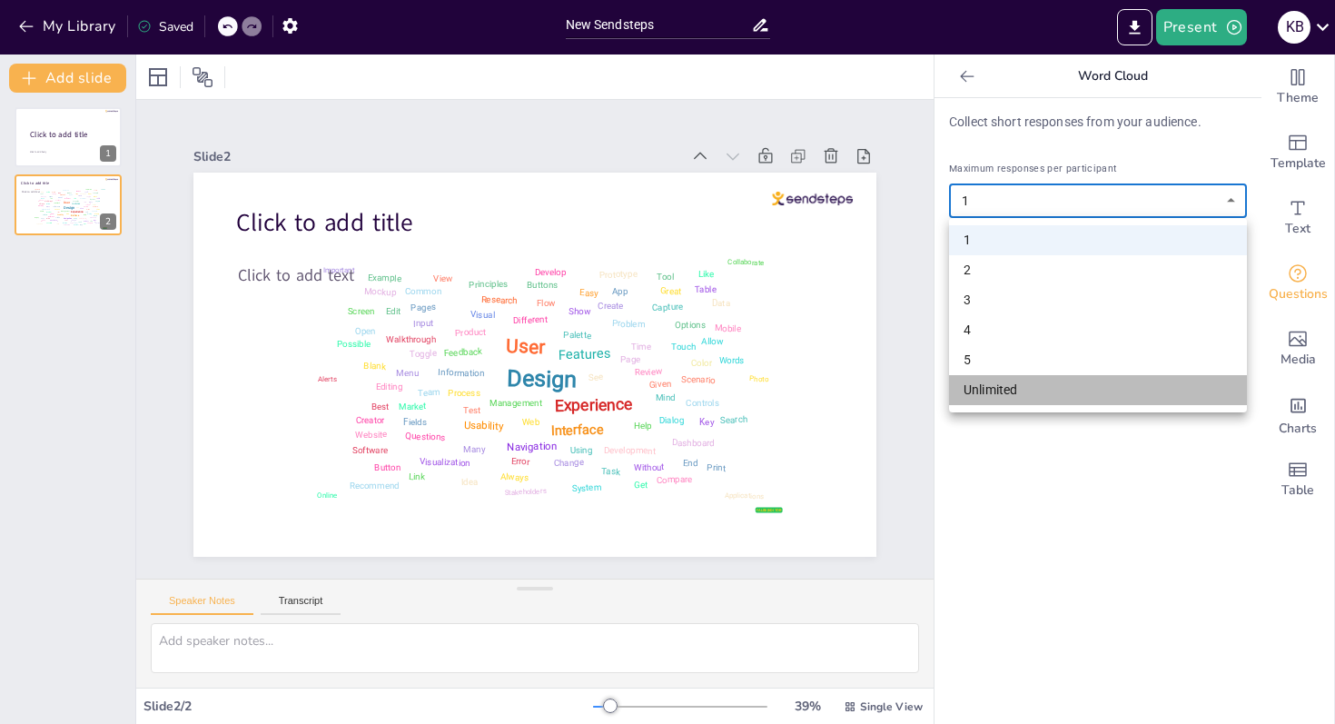
click at [1157, 395] on li "Unlimited" at bounding box center [1098, 390] width 298 height 30
type input "unlimited"
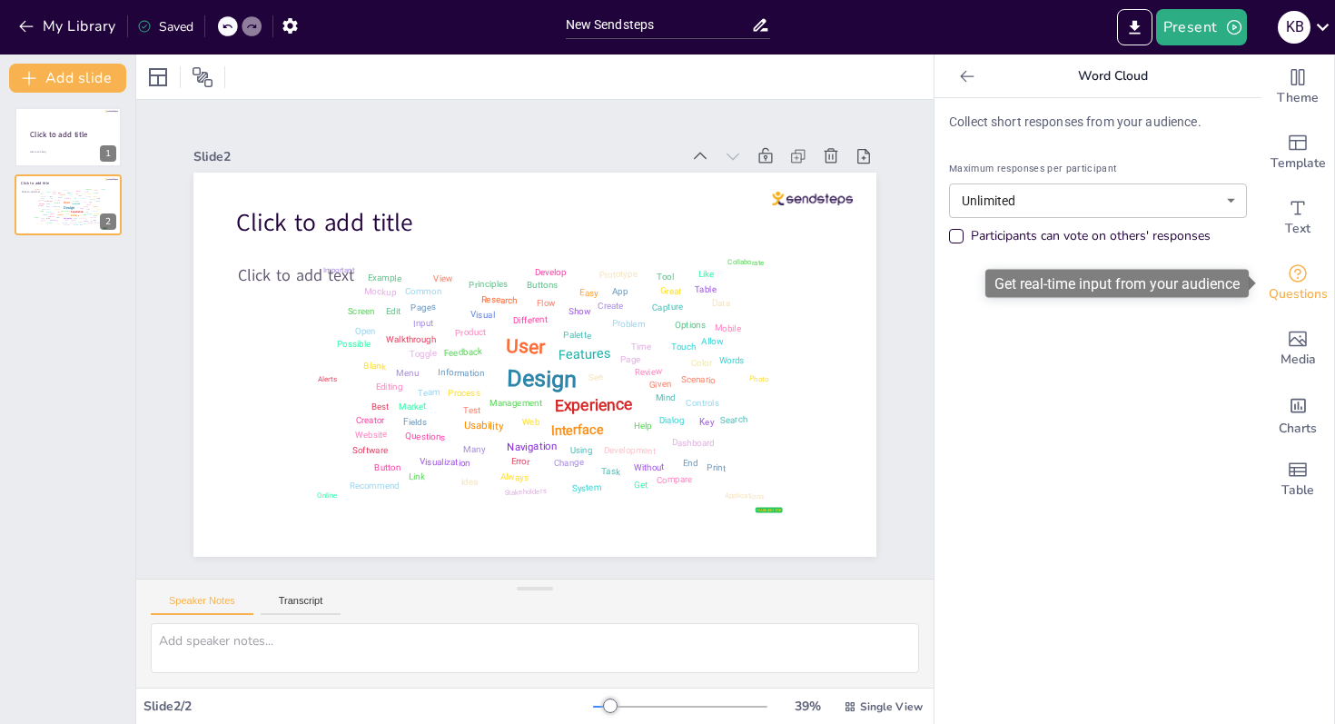
click at [1302, 286] on span "Questions" at bounding box center [1298, 294] width 59 height 20
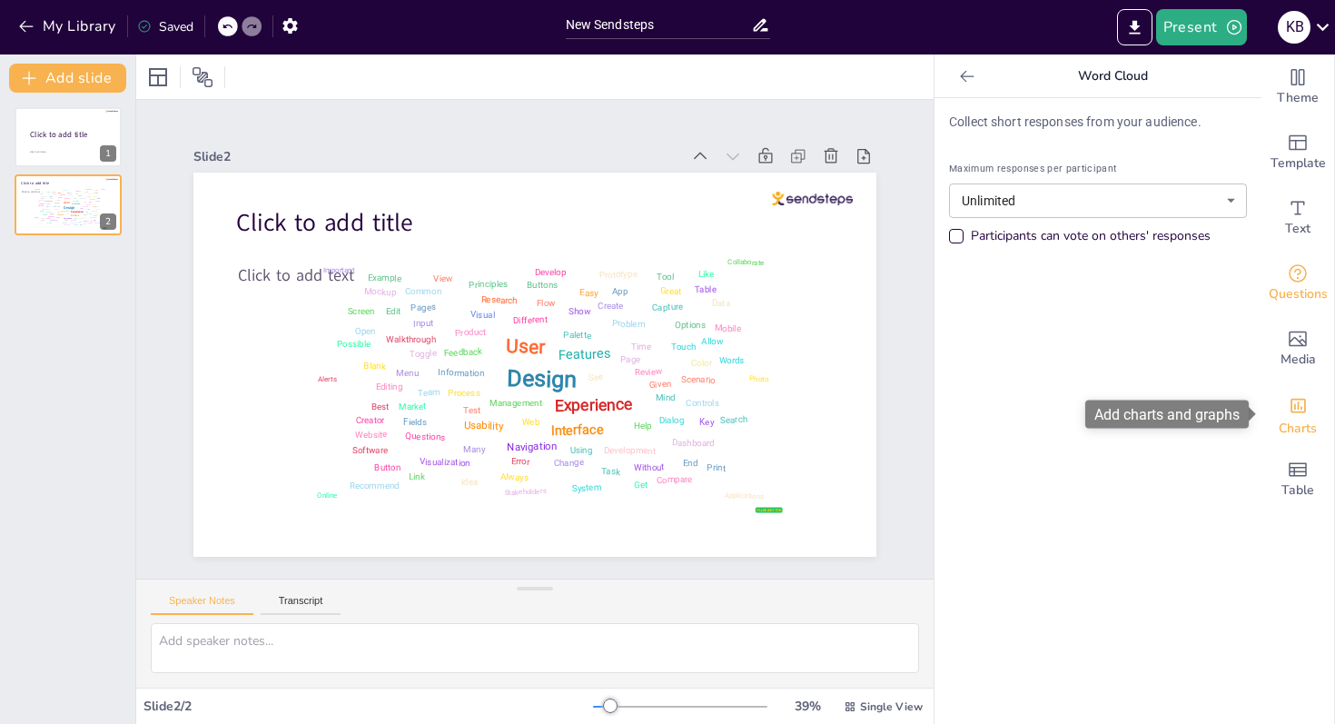
click at [1283, 419] on span "Charts" at bounding box center [1298, 429] width 38 height 20
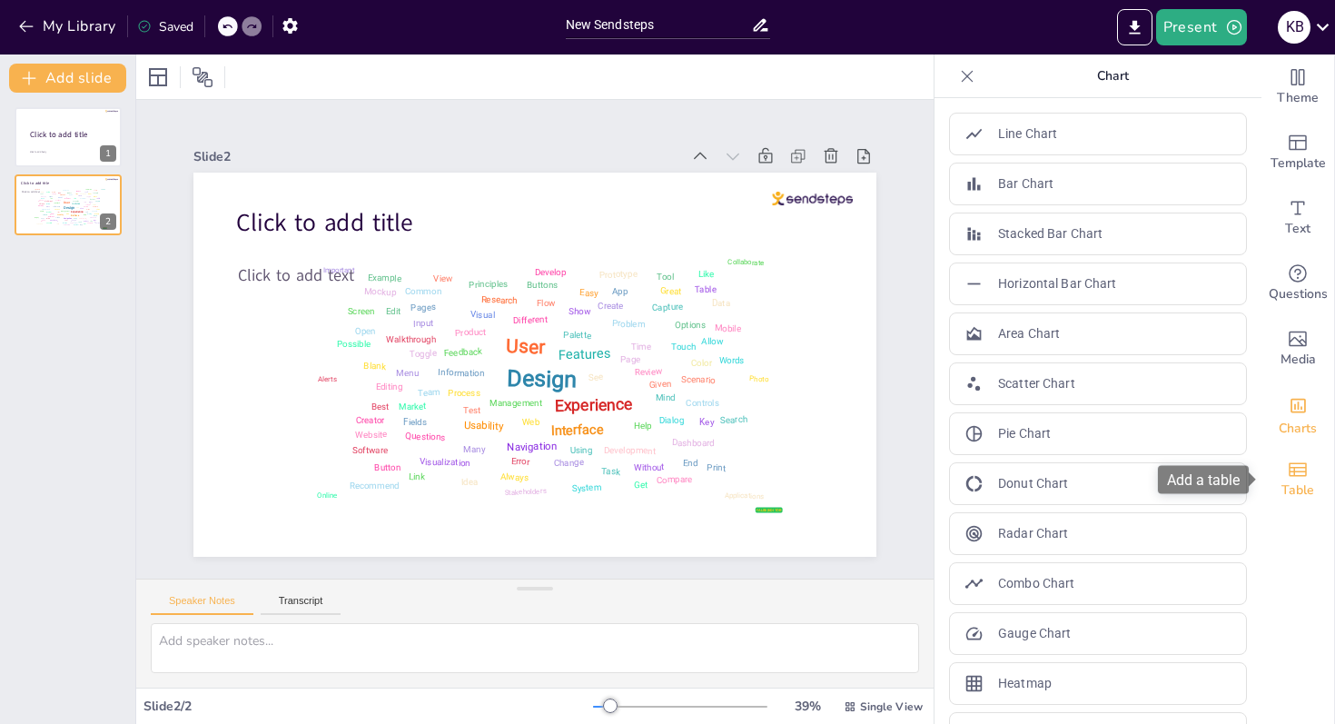
click at [1304, 476] on icon "Add a table" at bounding box center [1298, 469] width 18 height 14
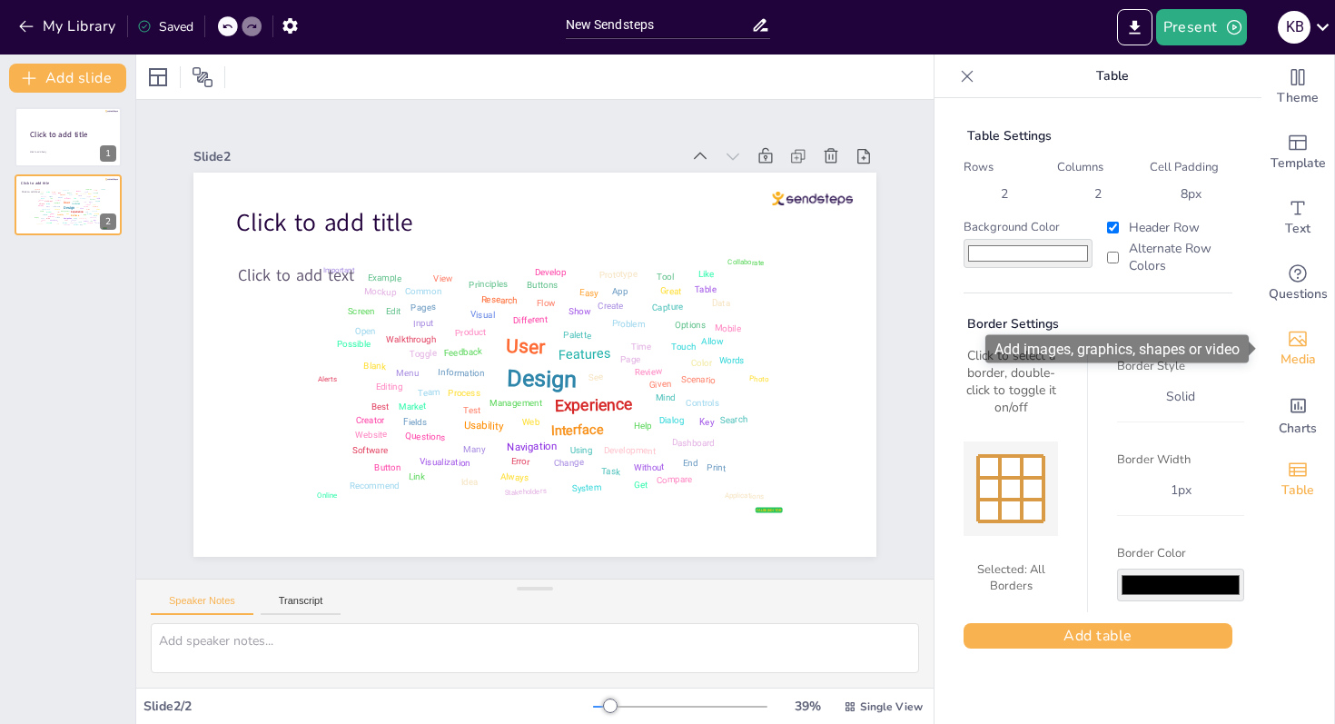
click at [1302, 332] on icon "Add images, graphics, shapes or video" at bounding box center [1298, 339] width 18 height 15
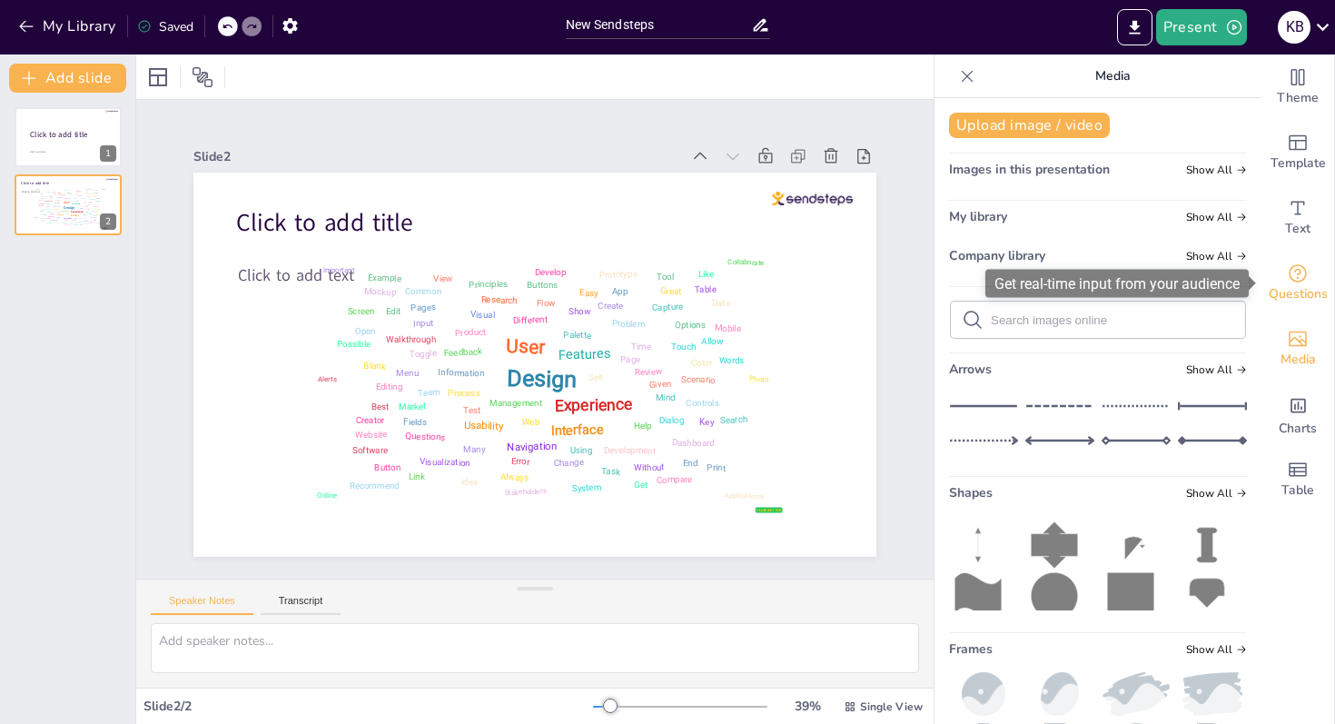
click at [1299, 271] on icon "Get real-time input from your audience" at bounding box center [1298, 274] width 22 height 22
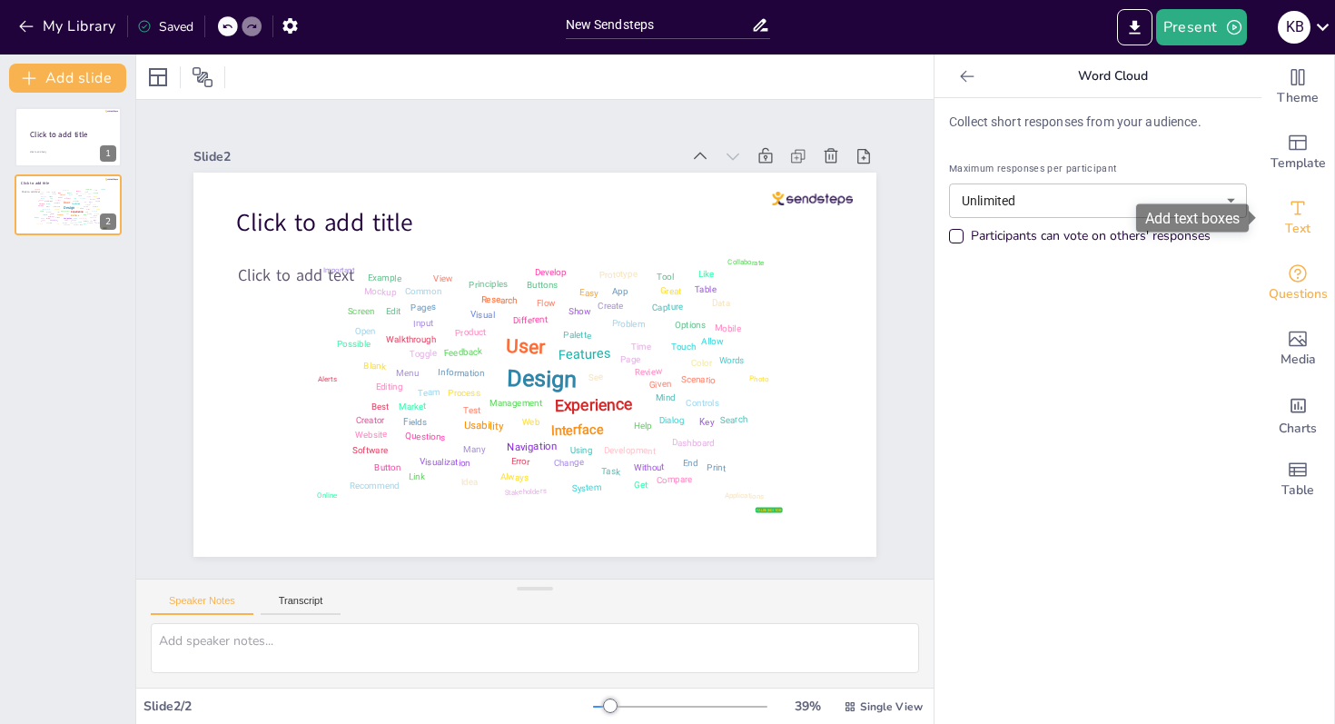
click at [1298, 229] on span "Text" at bounding box center [1298, 229] width 25 height 20
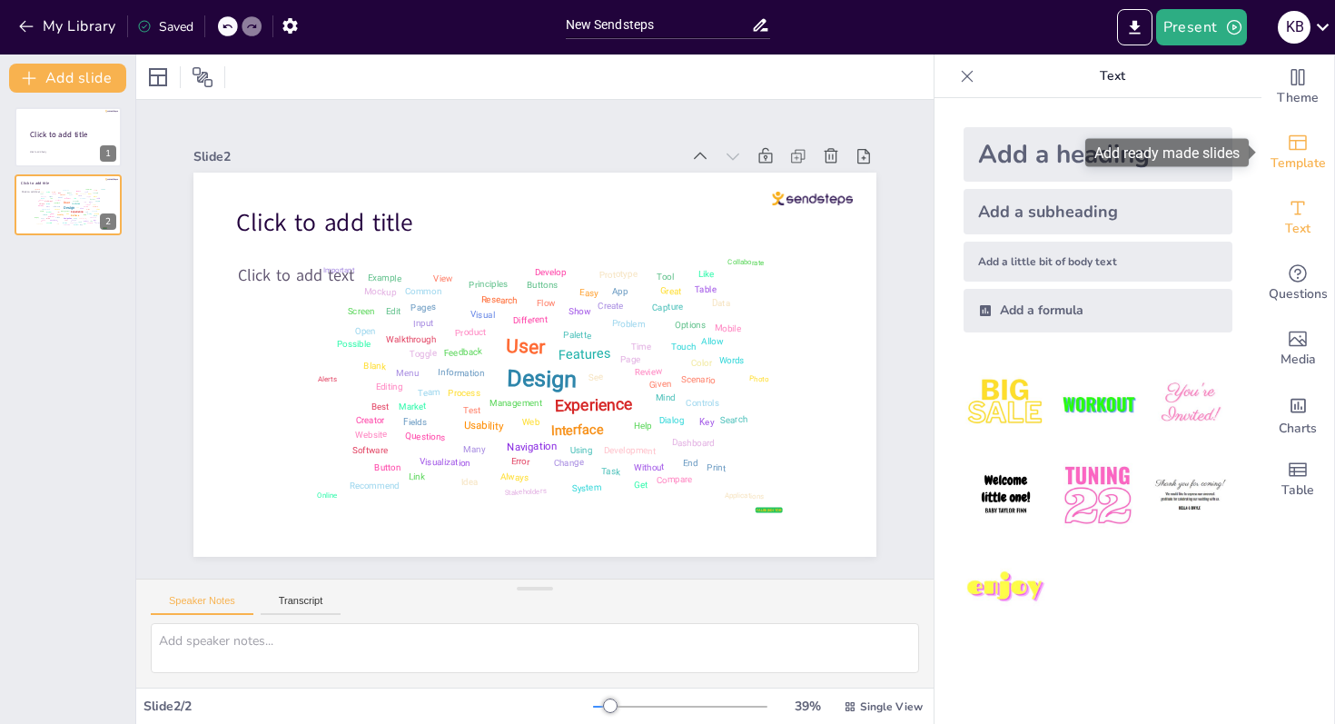
click at [1305, 176] on div "Template" at bounding box center [1298, 152] width 73 height 65
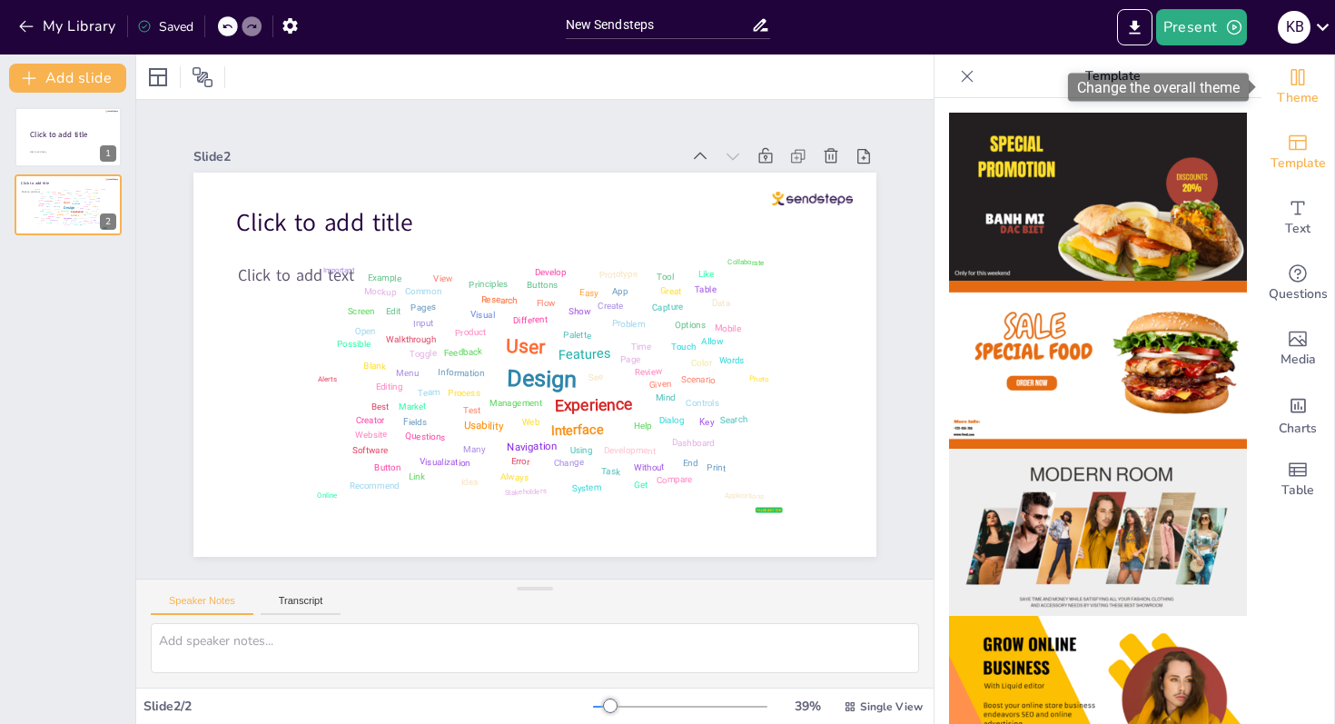
click at [1295, 79] on icon "Change the overall theme" at bounding box center [1298, 77] width 22 height 22
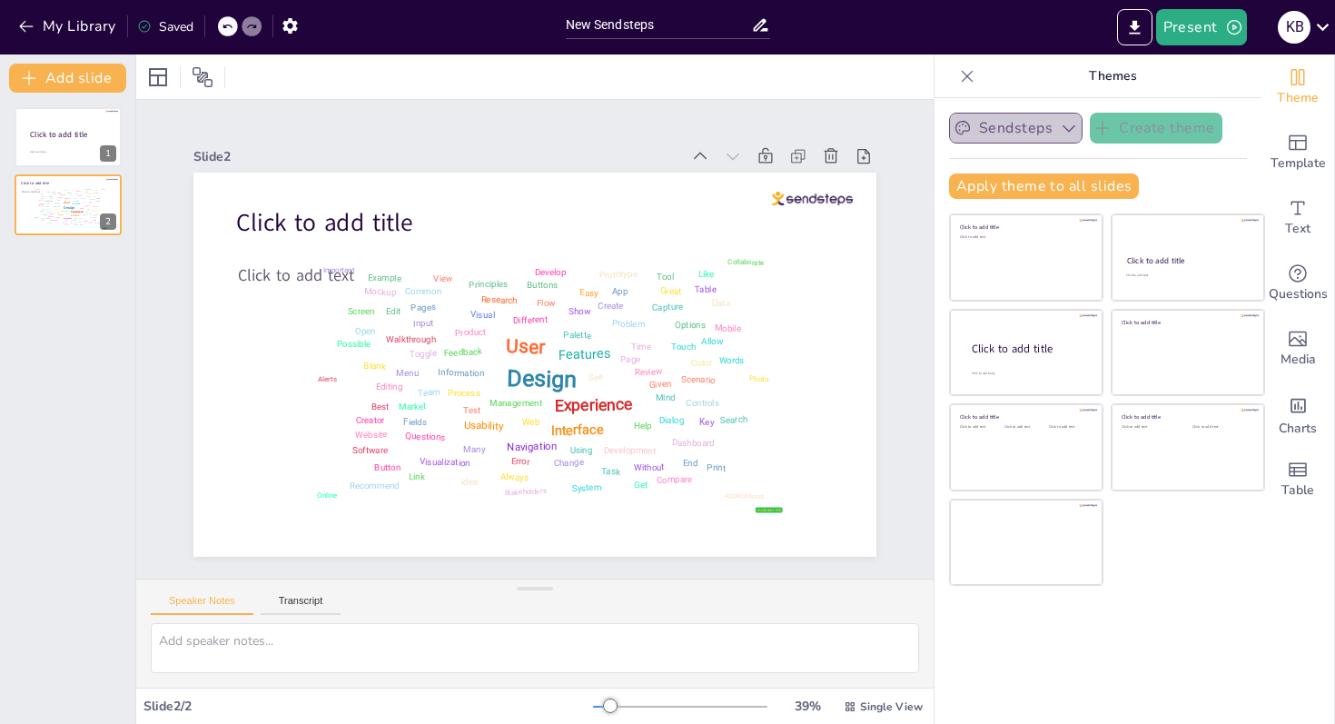
click at [1073, 125] on icon "button" at bounding box center [1069, 128] width 13 height 7
click at [1040, 124] on button "Sendsteps" at bounding box center [1016, 128] width 134 height 31
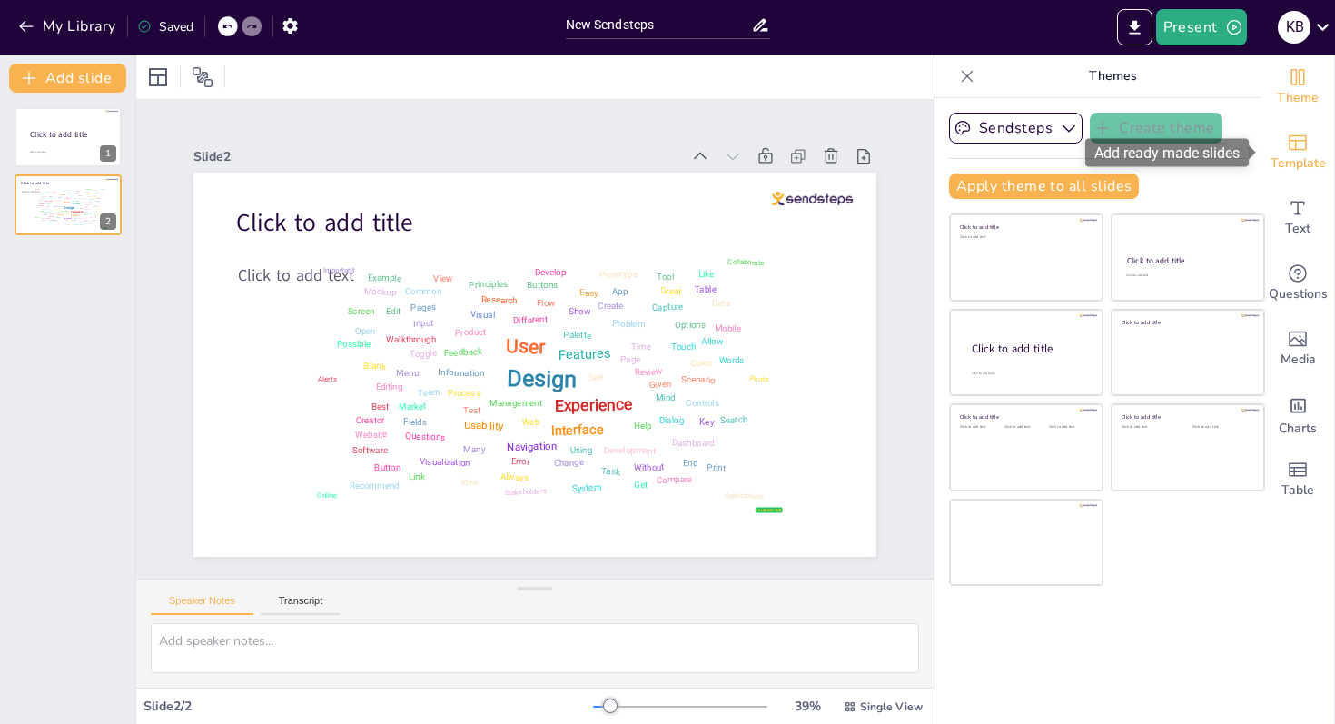
click at [1314, 161] on span "Template" at bounding box center [1298, 164] width 55 height 20
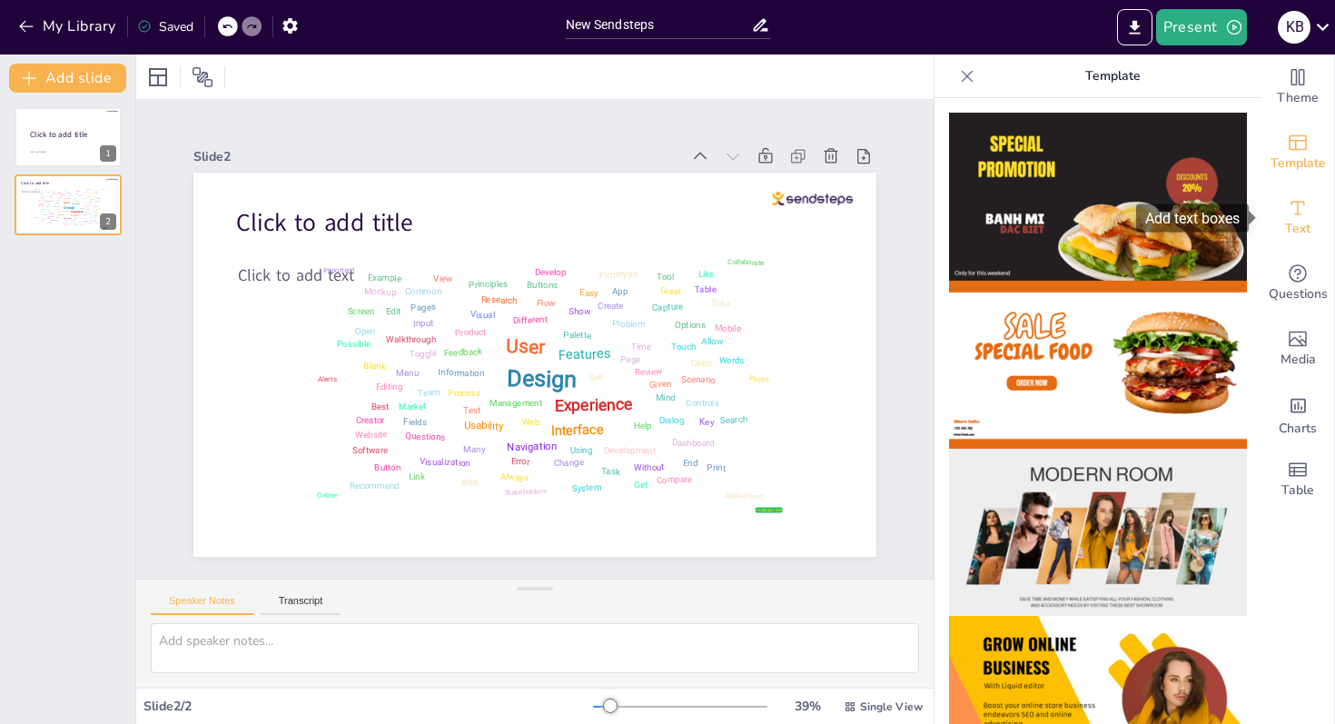
click at [1307, 209] on icon "Add text boxes" at bounding box center [1298, 208] width 22 height 22
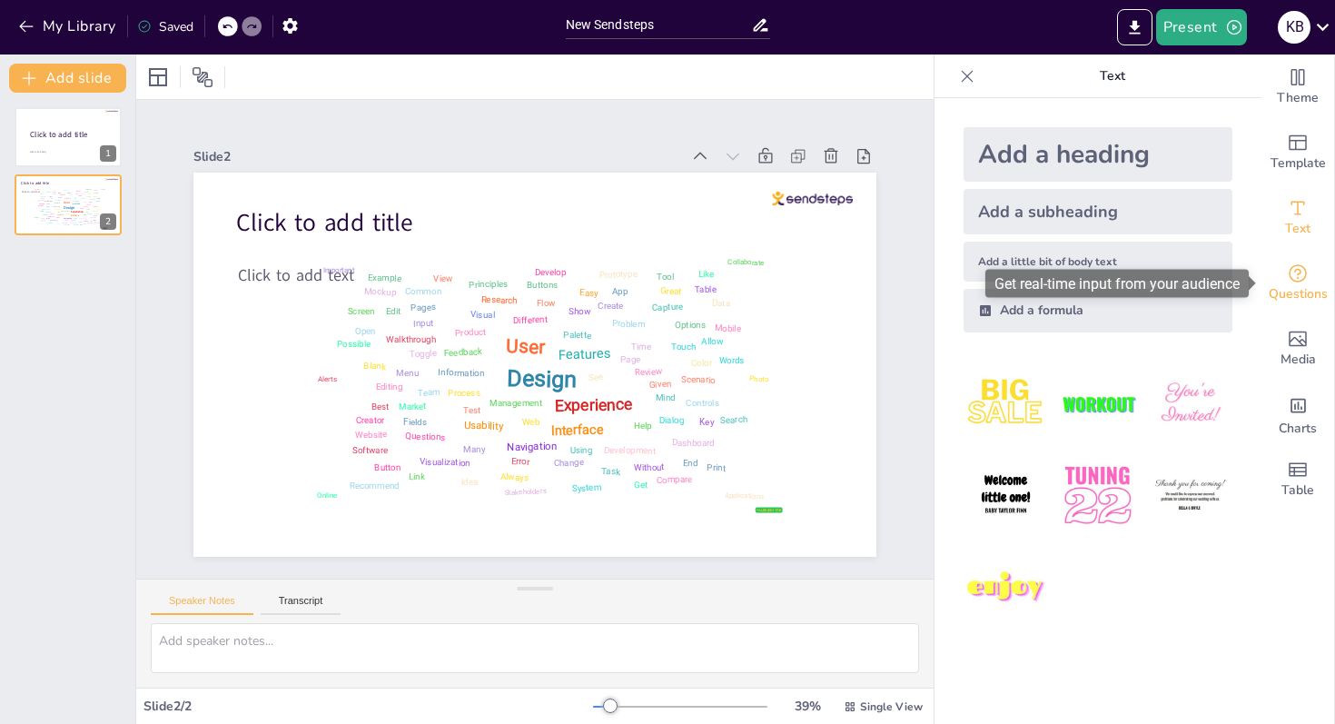
click at [1311, 255] on div "Questions" at bounding box center [1298, 283] width 73 height 65
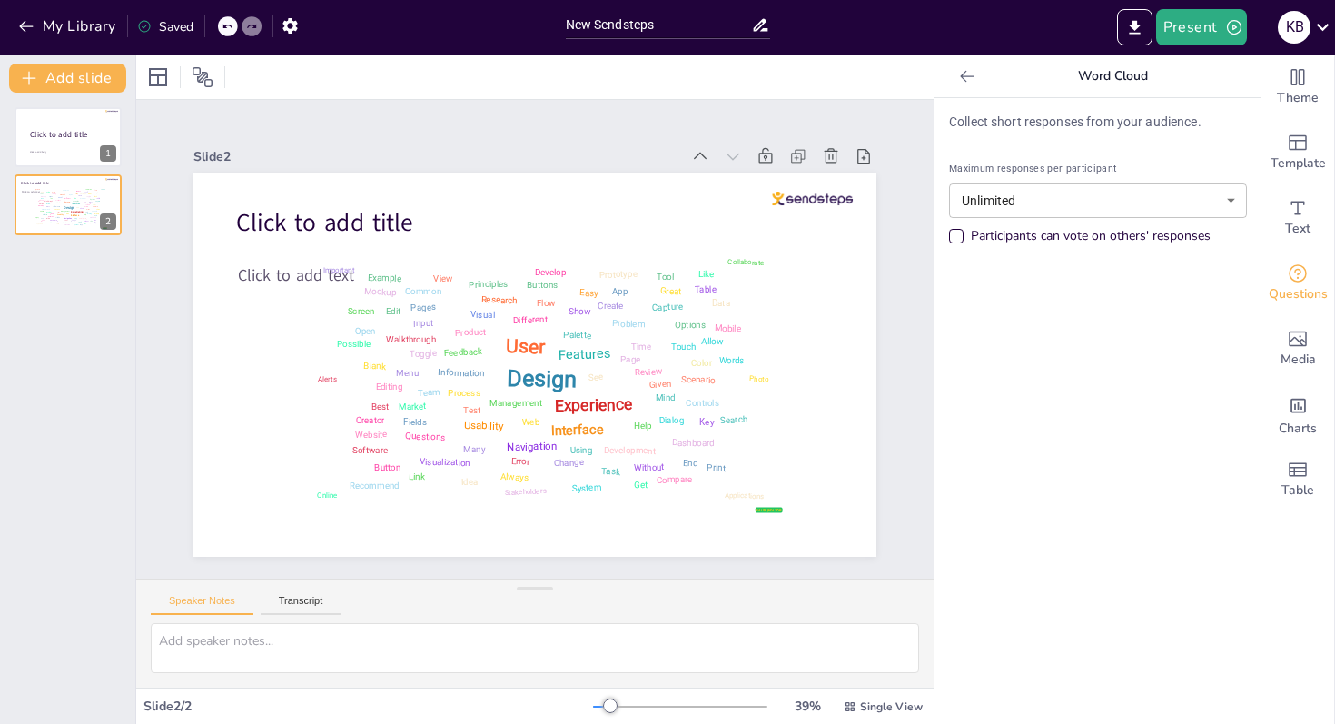
click at [1092, 234] on div "Participants can vote on others' responses" at bounding box center [1091, 236] width 240 height 18
click at [969, 80] on icon at bounding box center [967, 76] width 18 height 18
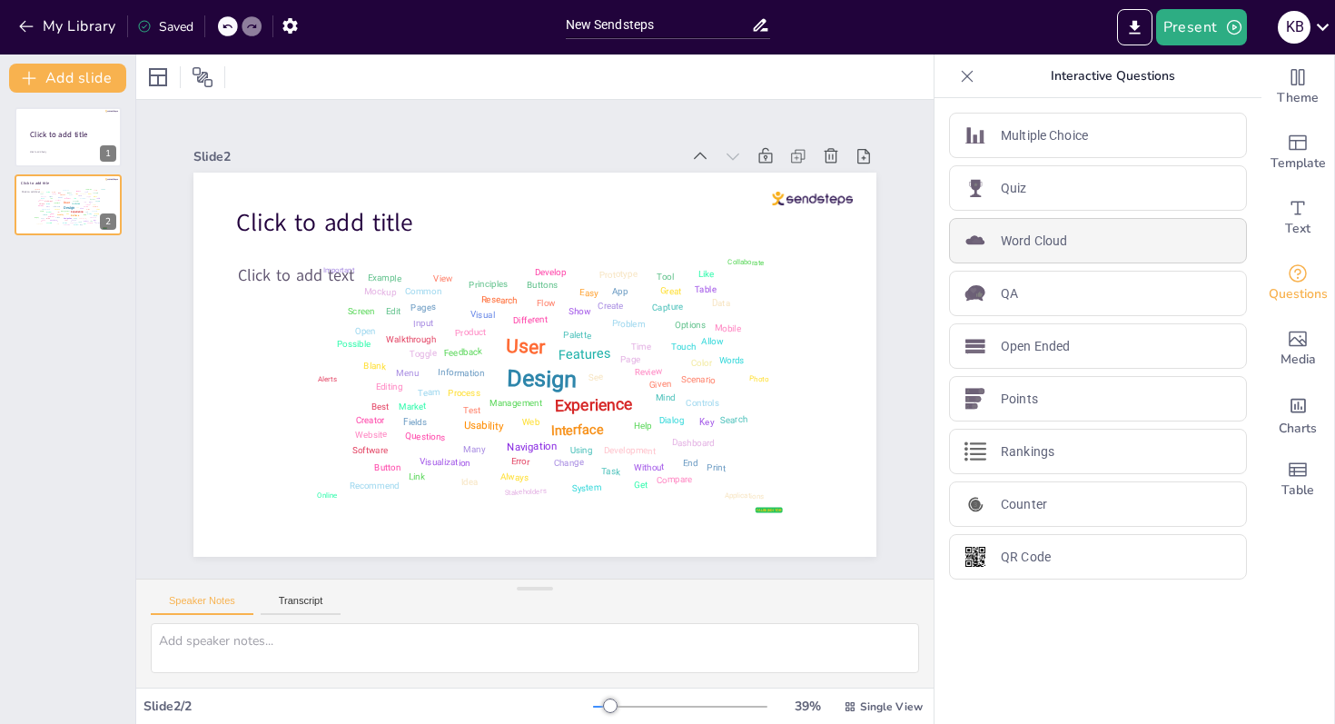
click at [1052, 249] on p "Word Cloud" at bounding box center [1034, 241] width 66 height 19
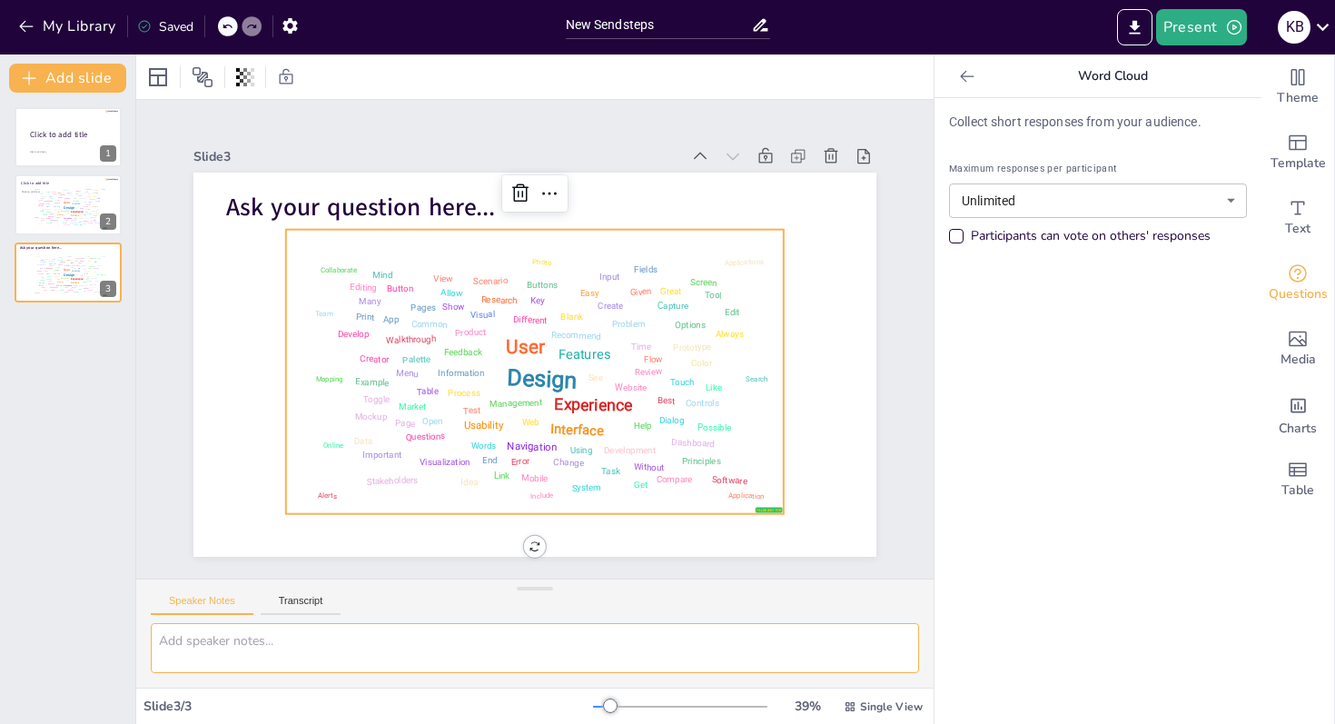
click at [809, 628] on textarea at bounding box center [535, 648] width 769 height 50
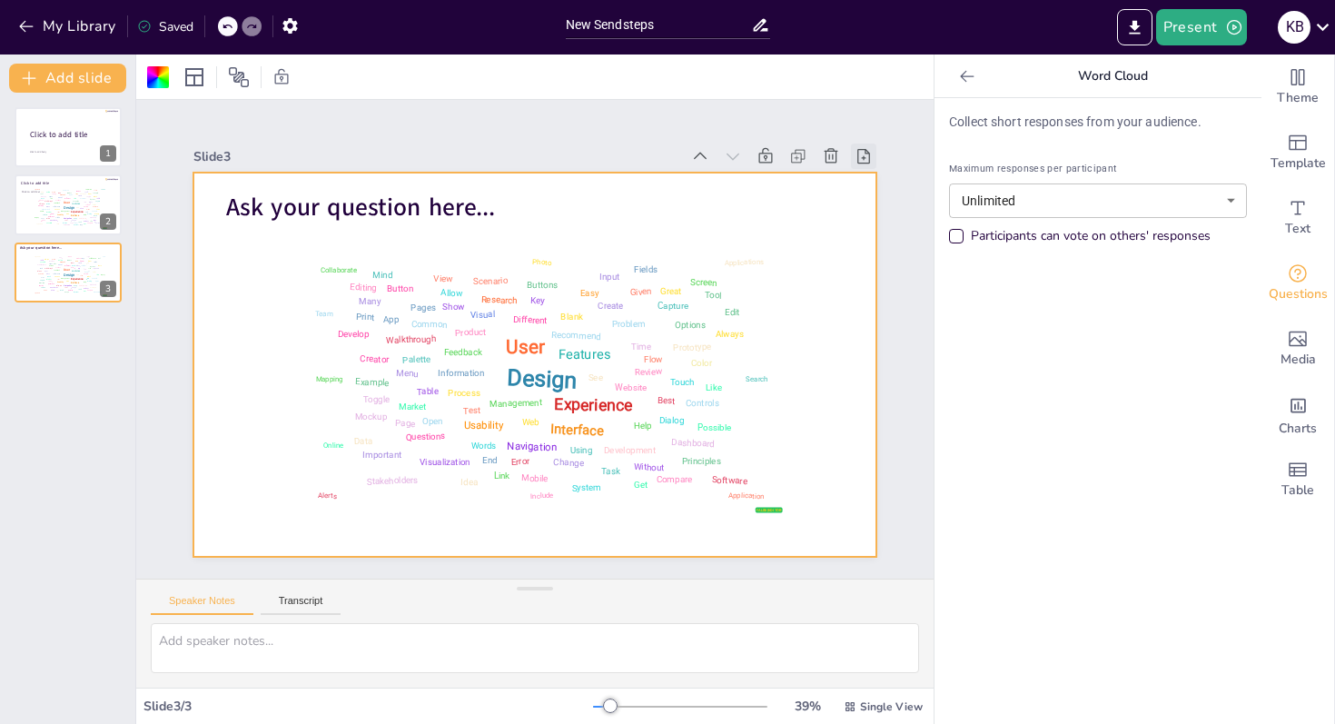
click at [864, 163] on icon at bounding box center [864, 156] width 13 height 15
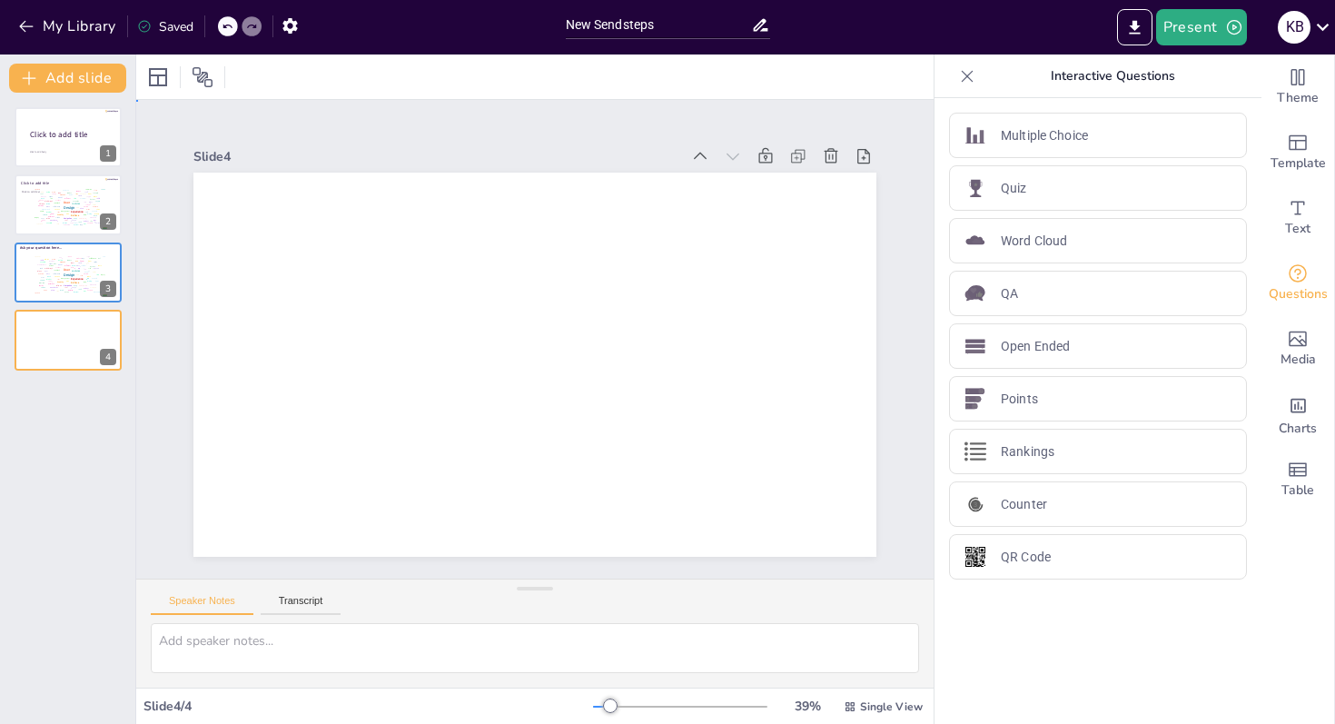
click at [831, 169] on div "Slide 4" at bounding box center [535, 350] width 683 height 413
click at [830, 156] on icon at bounding box center [831, 156] width 18 height 18
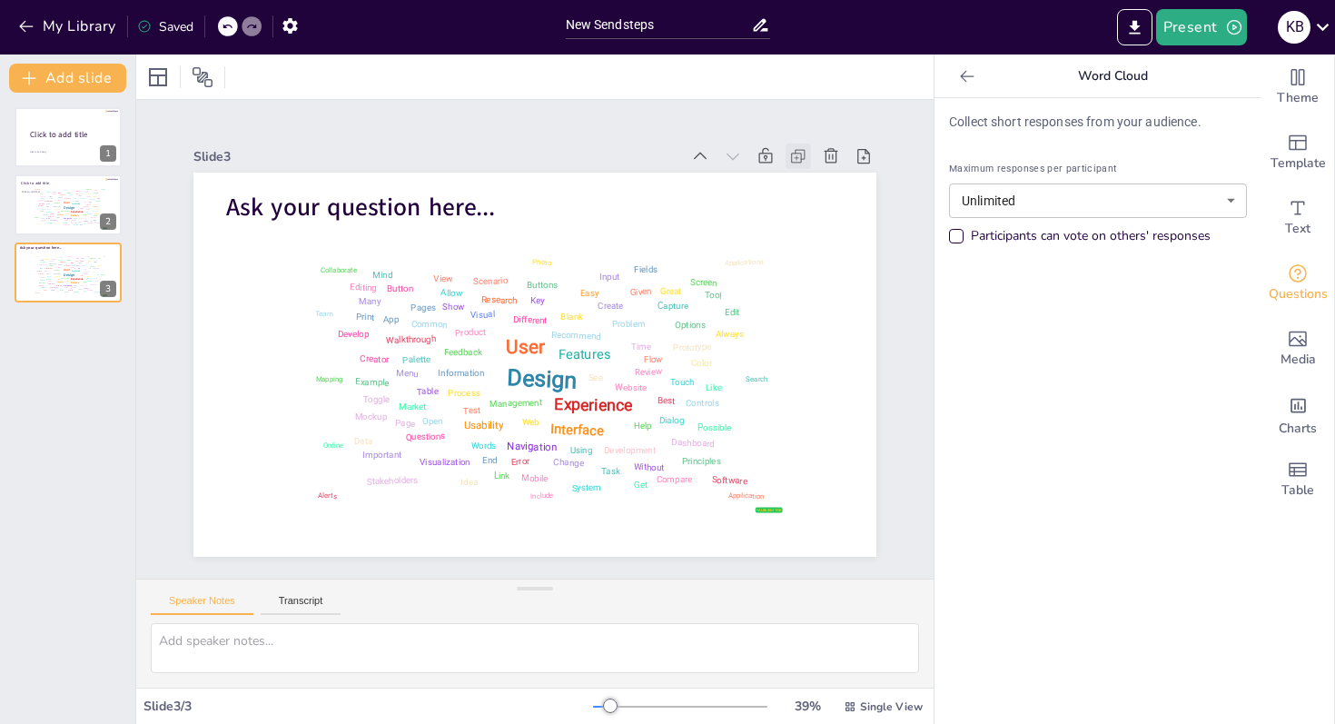
click at [803, 159] on icon at bounding box center [798, 156] width 18 height 18
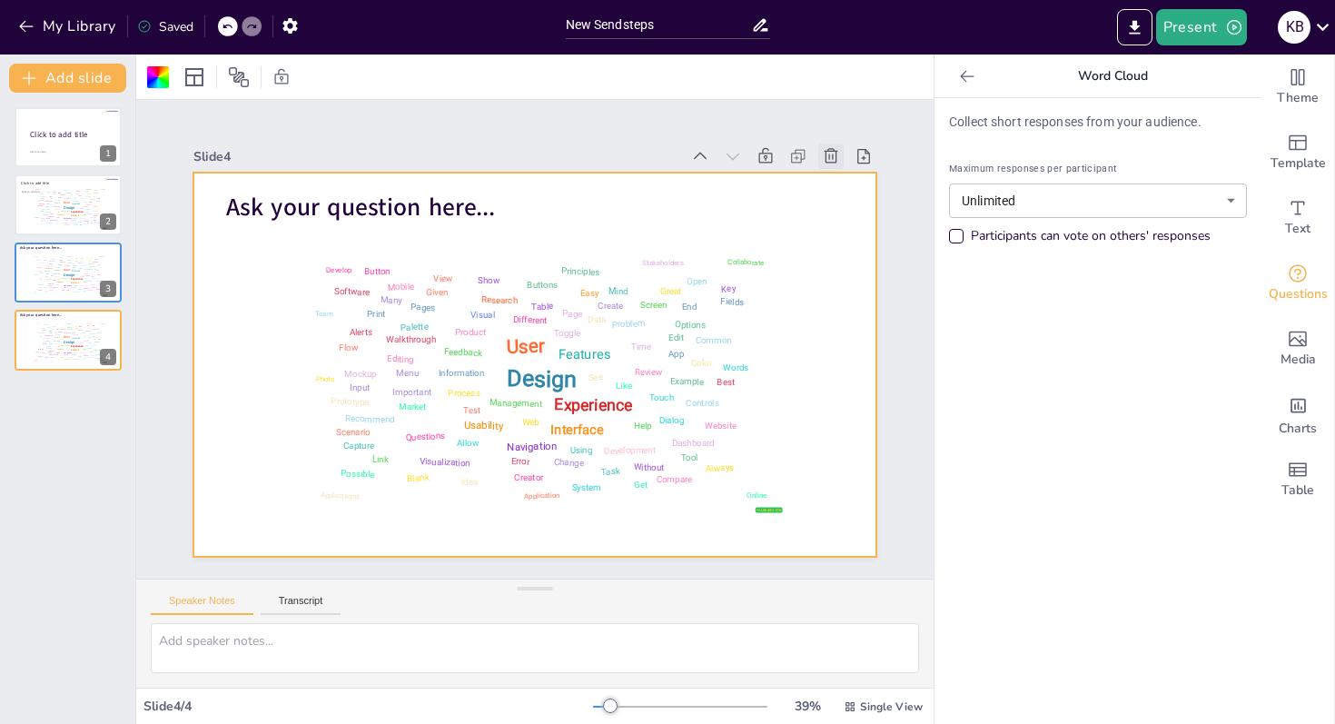
click at [825, 160] on icon at bounding box center [831, 156] width 18 height 18
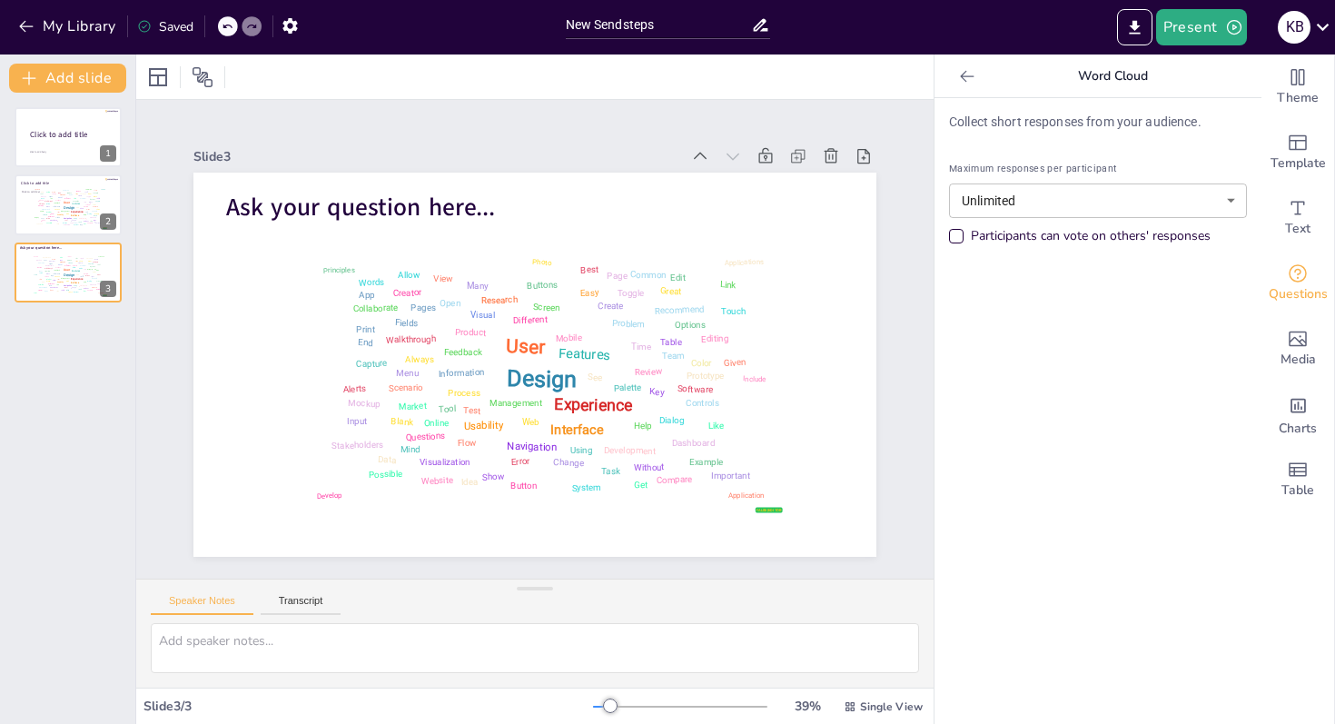
click at [825, 160] on icon at bounding box center [831, 156] width 18 height 18
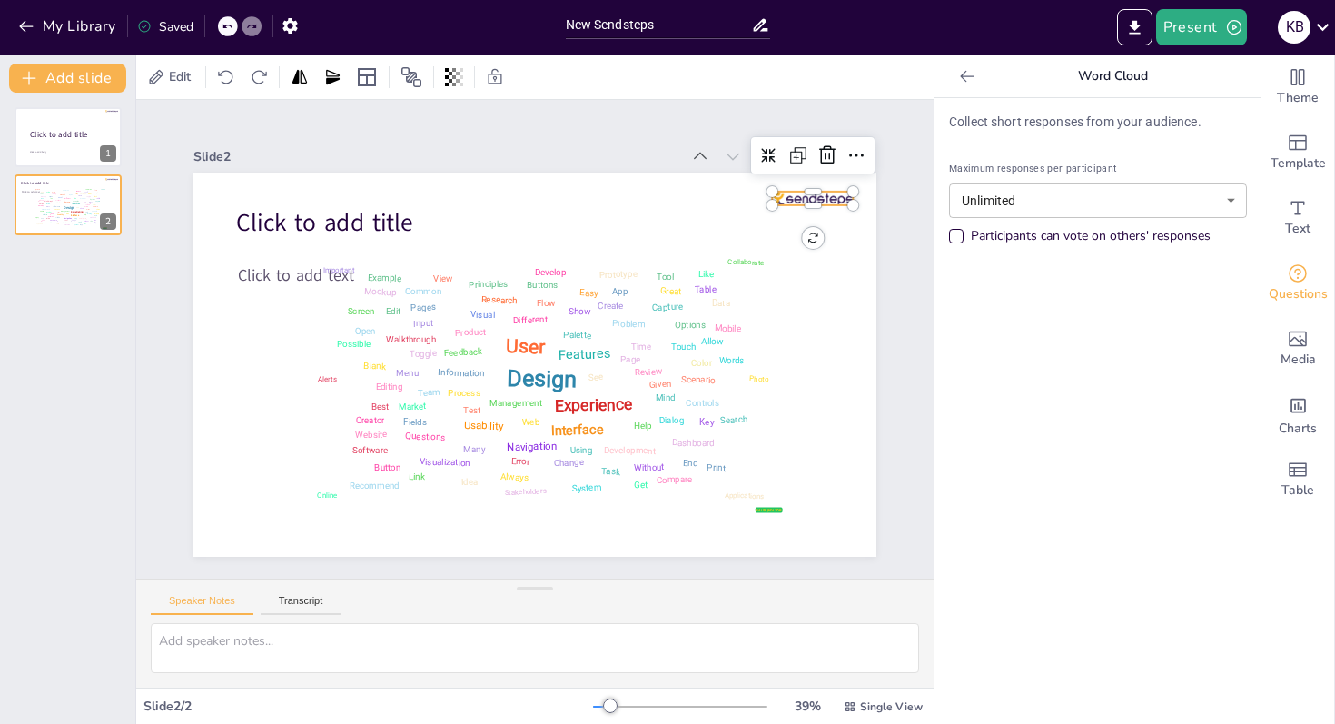
click at [817, 197] on div at bounding box center [812, 199] width 81 height 14
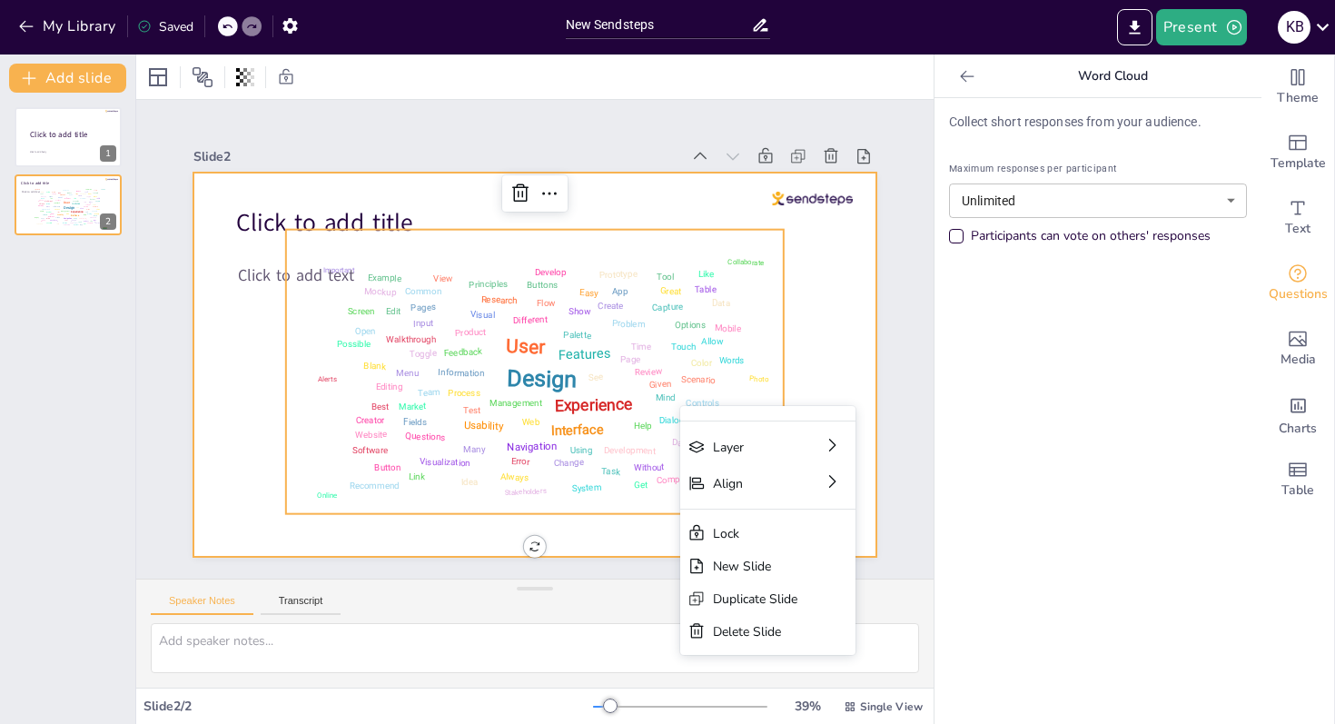
click at [836, 357] on div at bounding box center [535, 365] width 683 height 384
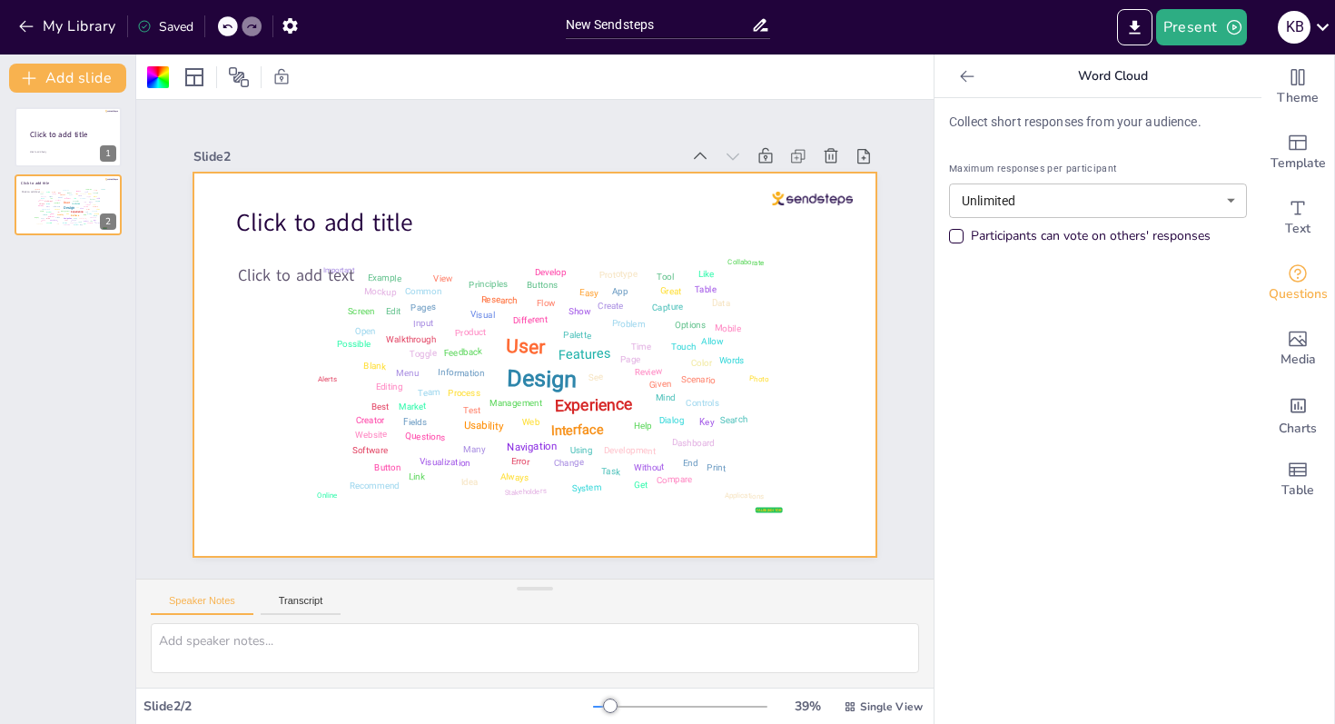
click at [1042, 399] on div "Collect short responses from your audience. Maximum responses per participant U…" at bounding box center [1098, 411] width 327 height 626
